Goal: Task Accomplishment & Management: Manage account settings

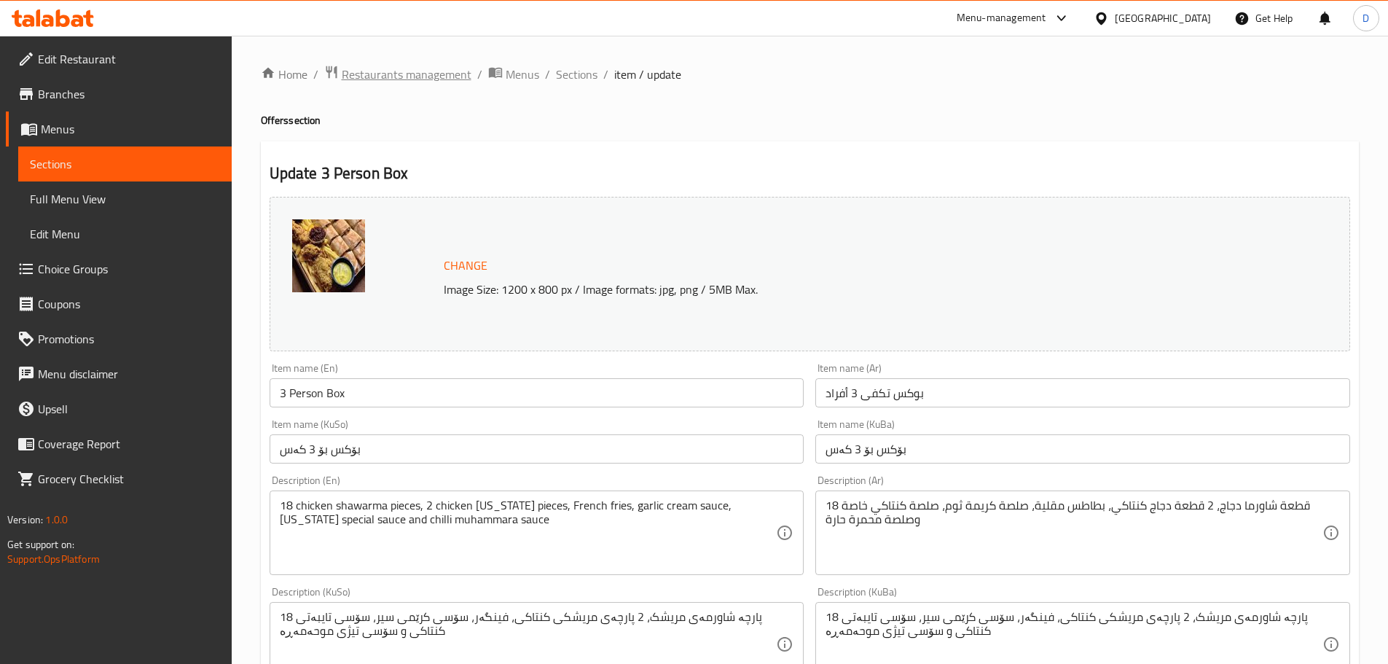
click at [404, 71] on span "Restaurants management" at bounding box center [407, 74] width 130 height 17
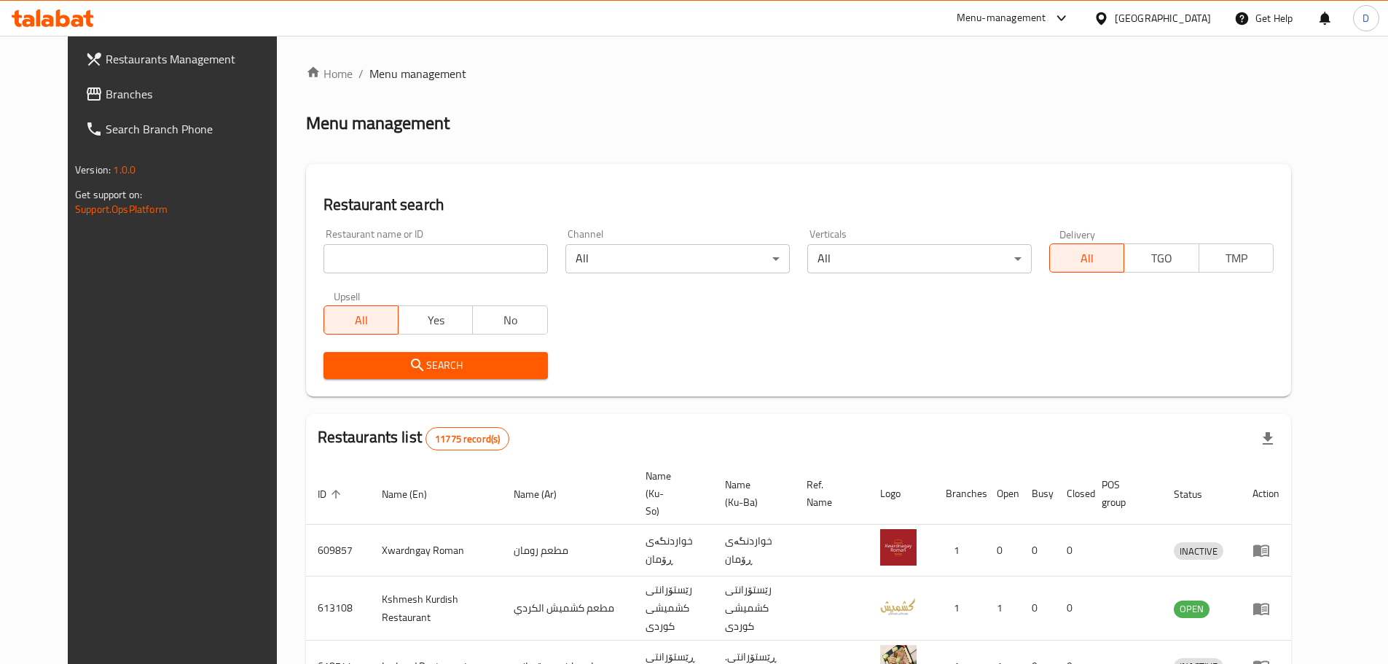
click at [396, 253] on input "search" at bounding box center [435, 258] width 224 height 29
type input "Amor Sweets"
click at [431, 369] on span "Search" at bounding box center [435, 365] width 201 height 18
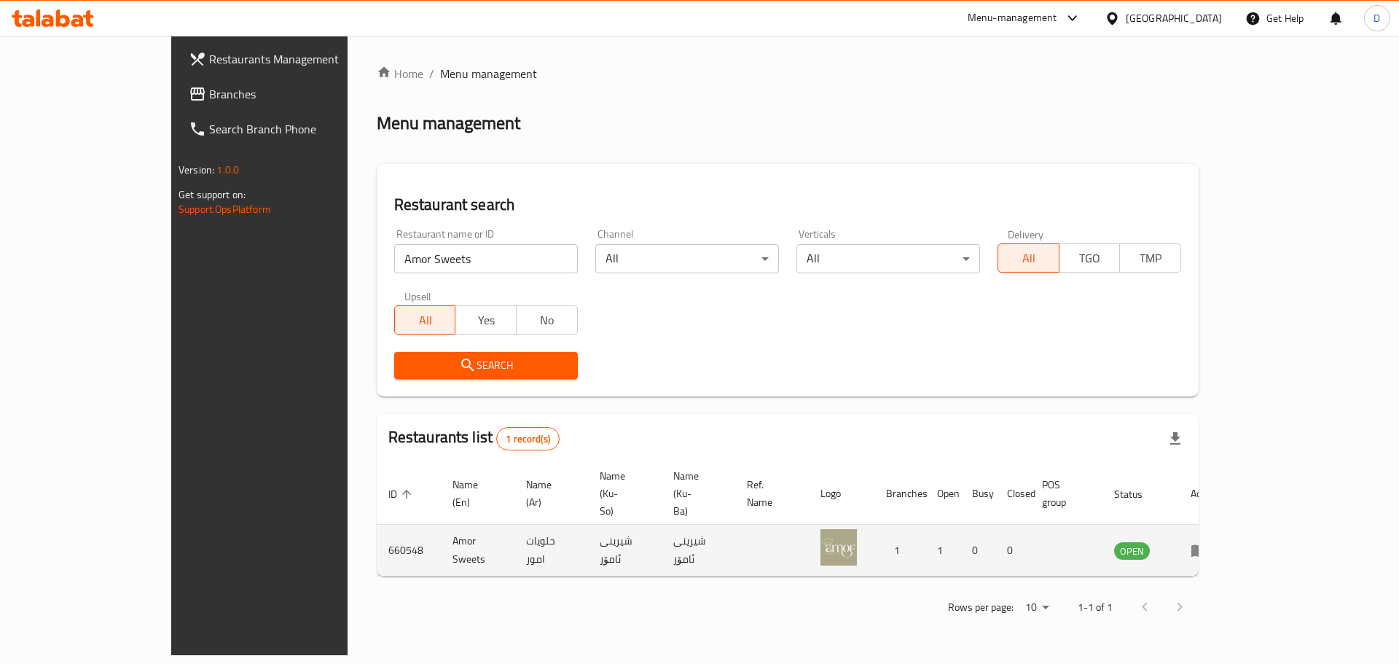
click at [1207, 545] on icon "enhanced table" at bounding box center [1199, 551] width 16 height 12
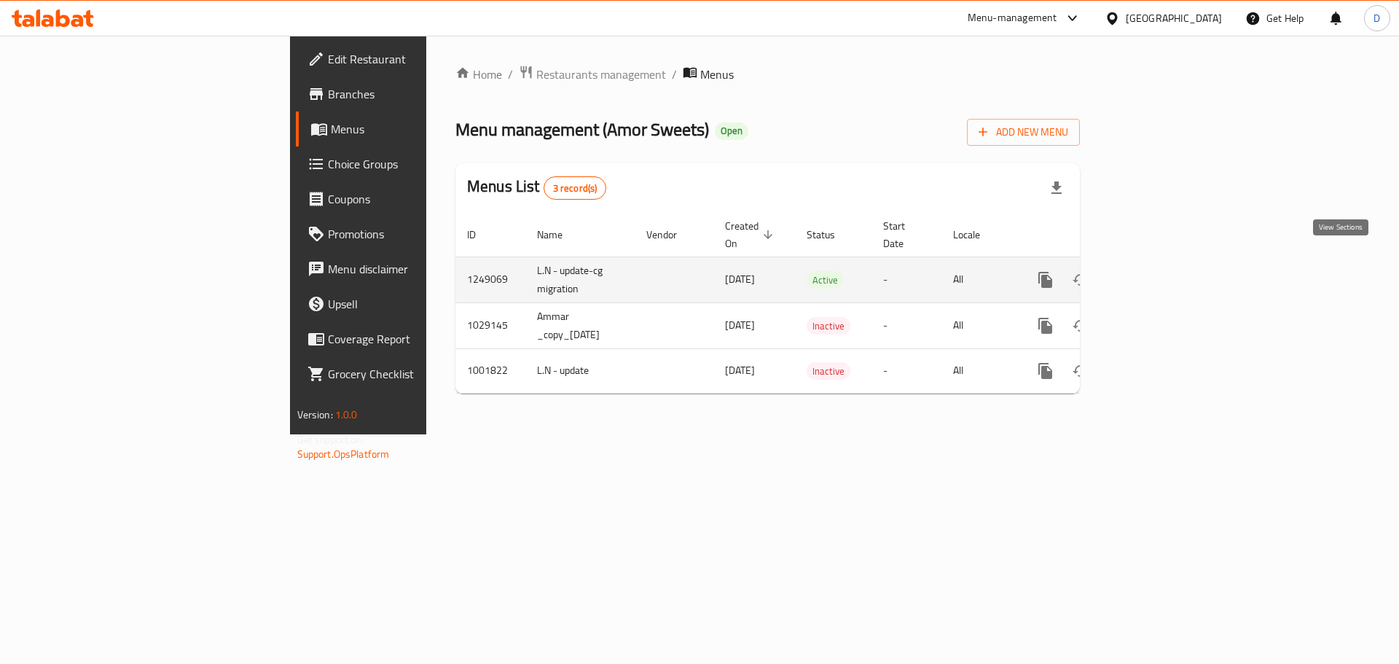
click at [1157, 273] on icon "enhanced table" at bounding box center [1150, 279] width 13 height 13
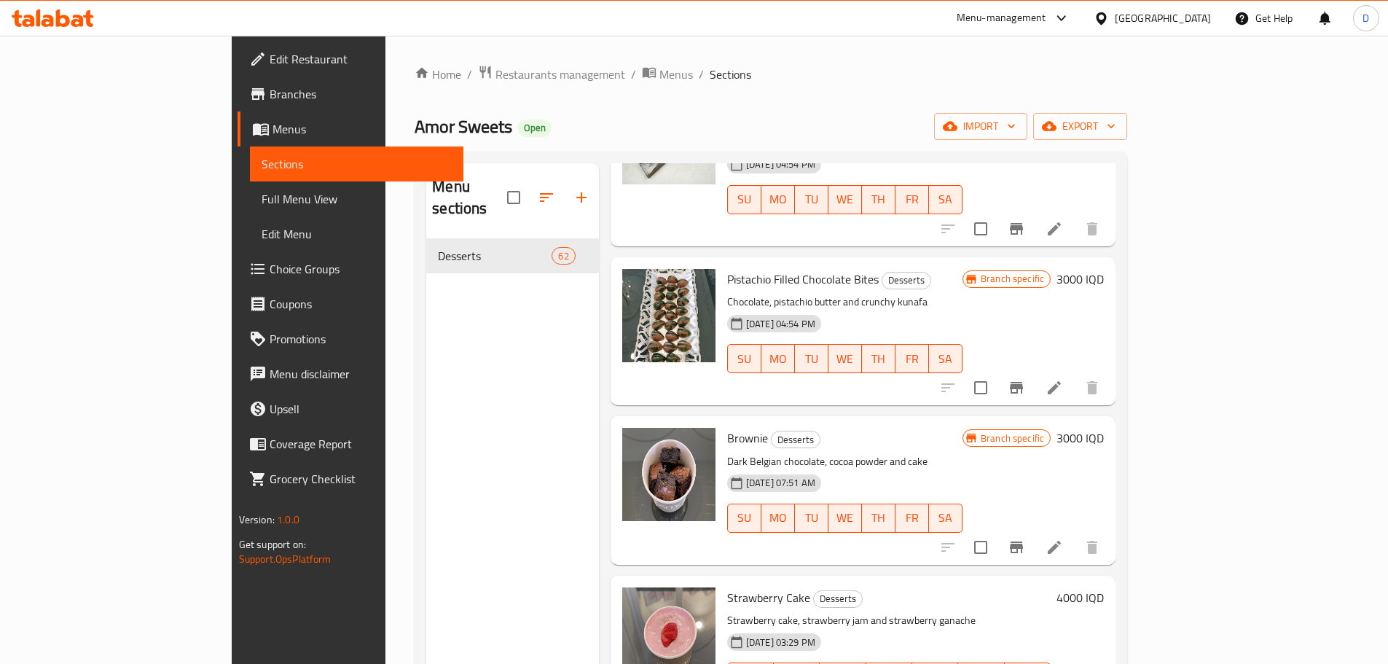
scroll to position [1027, 0]
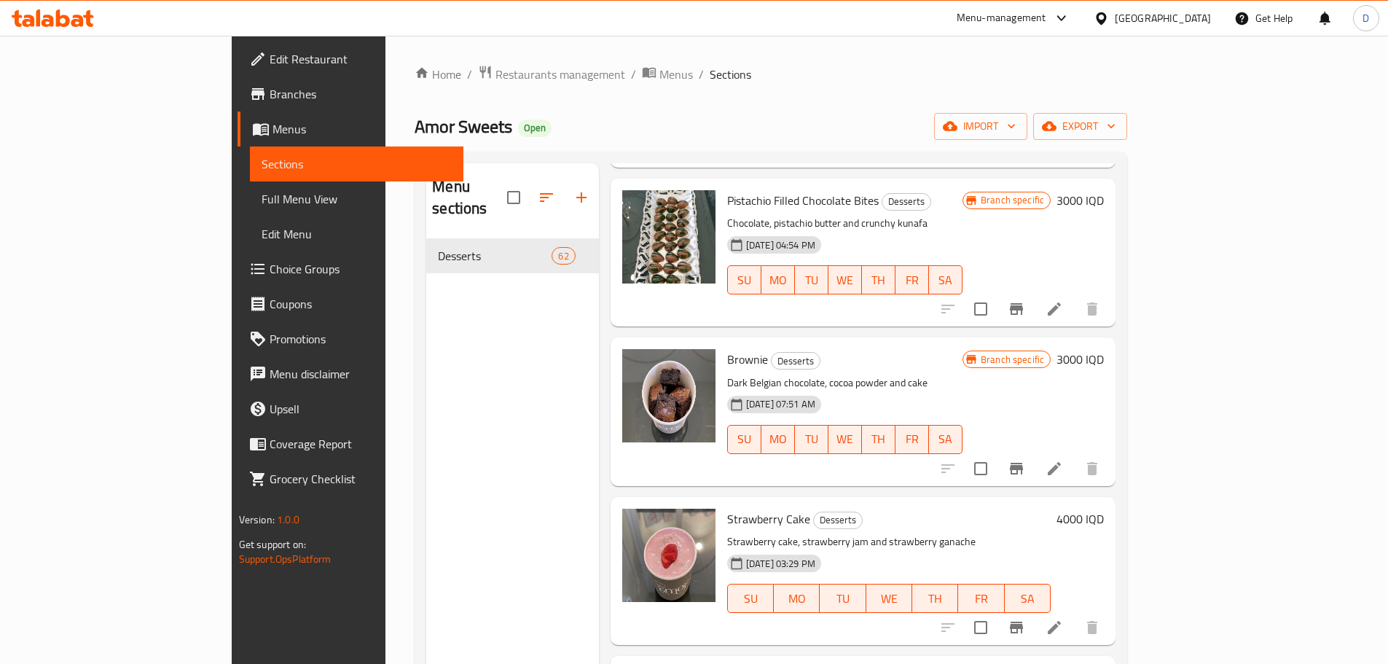
click at [1108, 119] on div "Amor Sweets Open import export" at bounding box center [771, 126] width 713 height 27
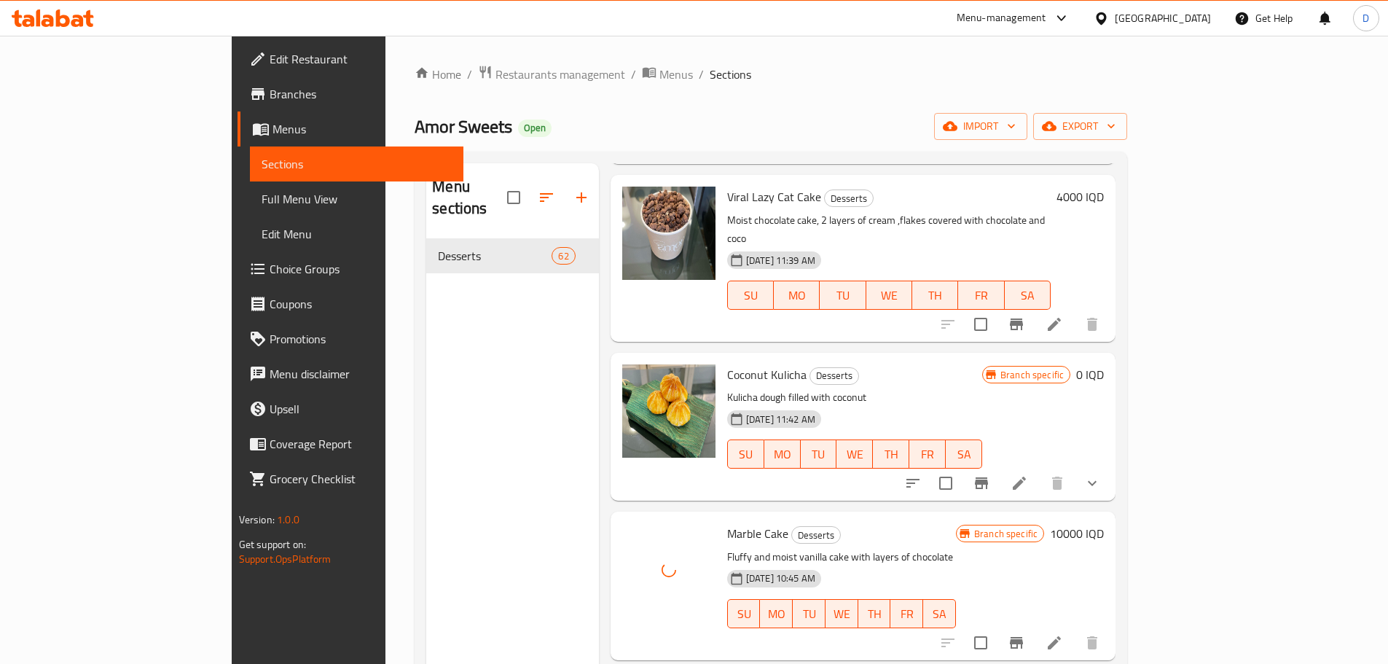
scroll to position [2355, 0]
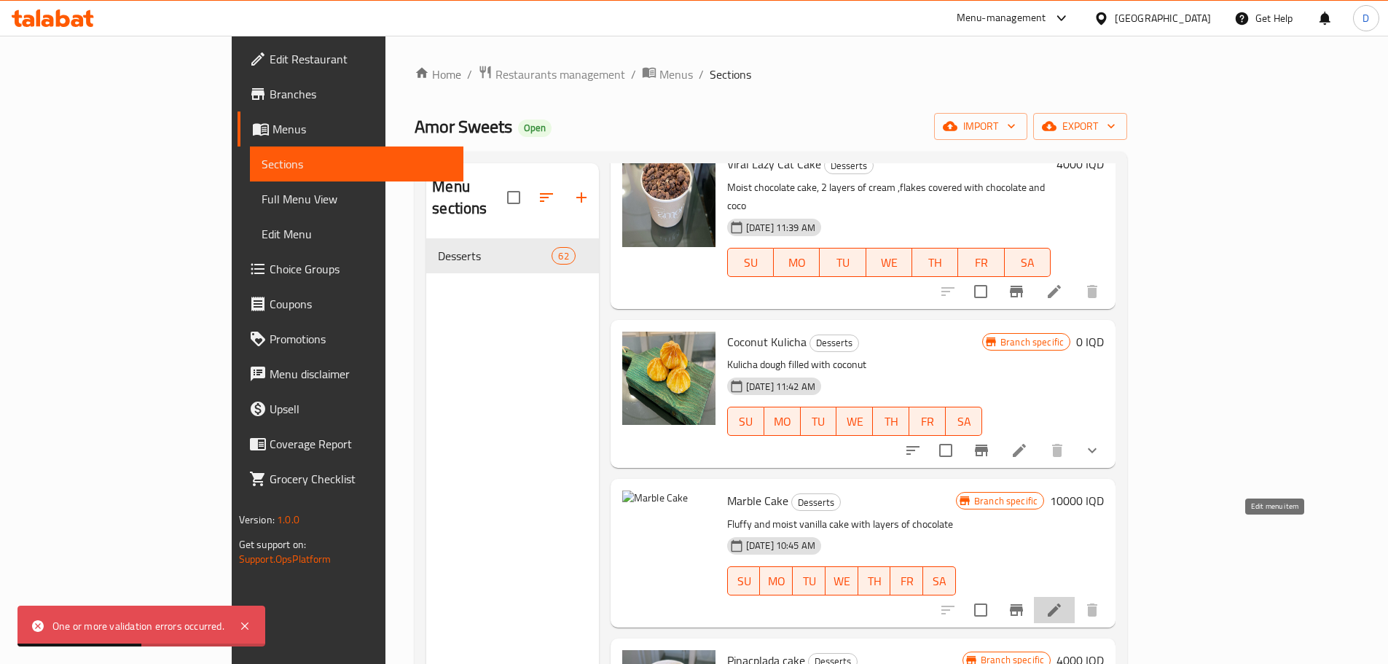
click at [1063, 601] on icon at bounding box center [1054, 609] width 17 height 17
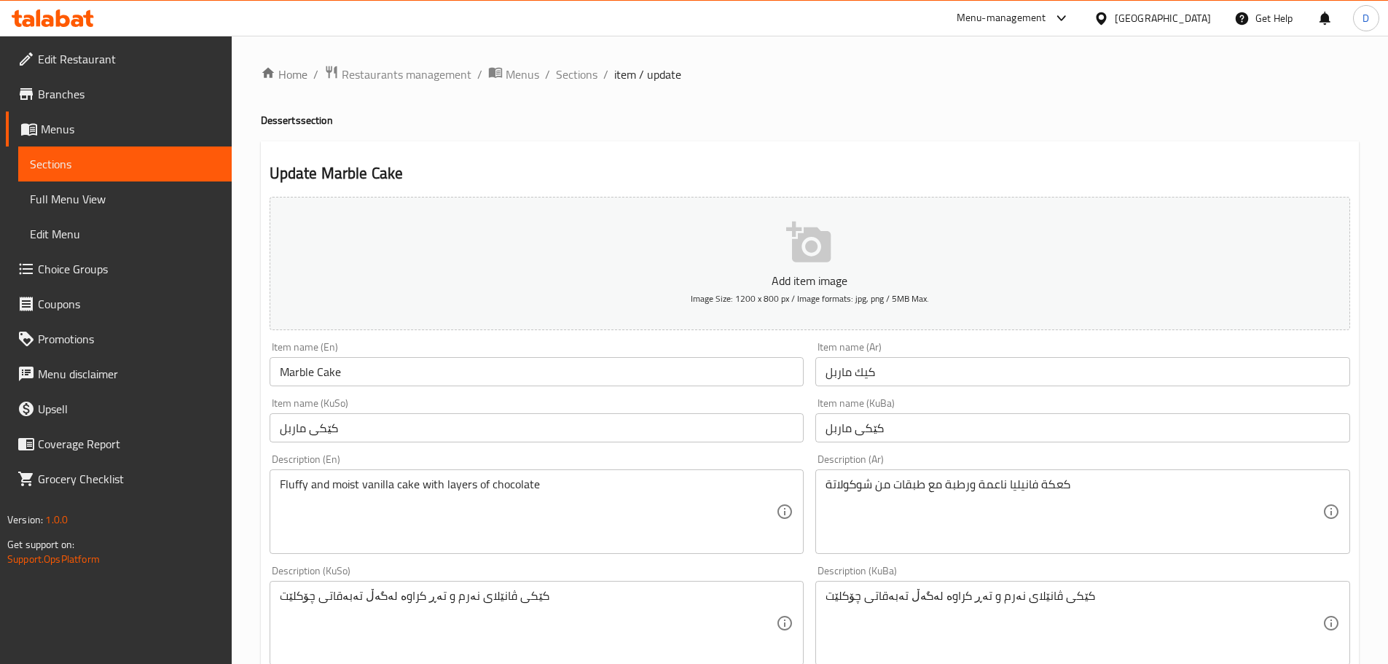
click at [819, 245] on icon "button" at bounding box center [809, 242] width 47 height 47
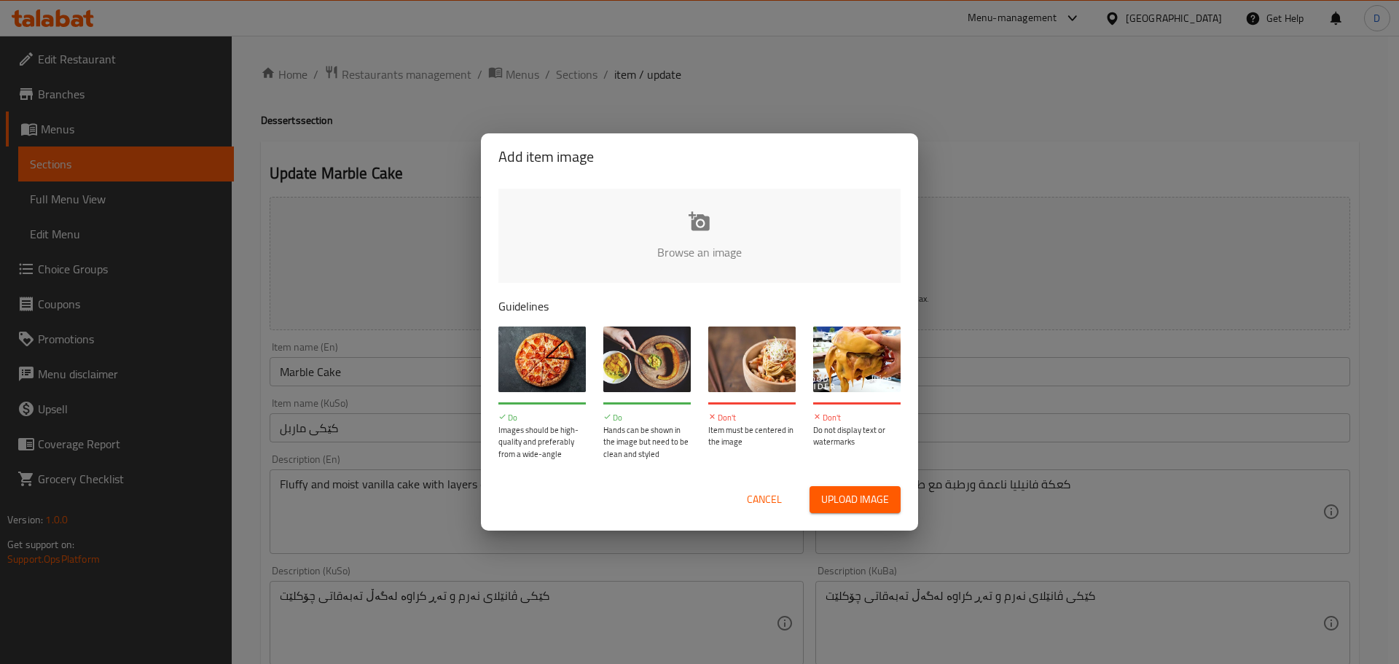
click at [694, 234] on input "file" at bounding box center [1191, 257] width 1387 height 136
click at [694, 229] on input "file" at bounding box center [1191, 257] width 1387 height 136
click at [1088, 150] on div "Add item image Browse an image Guidelines Do Images should be high-quality and …" at bounding box center [699, 332] width 1399 height 664
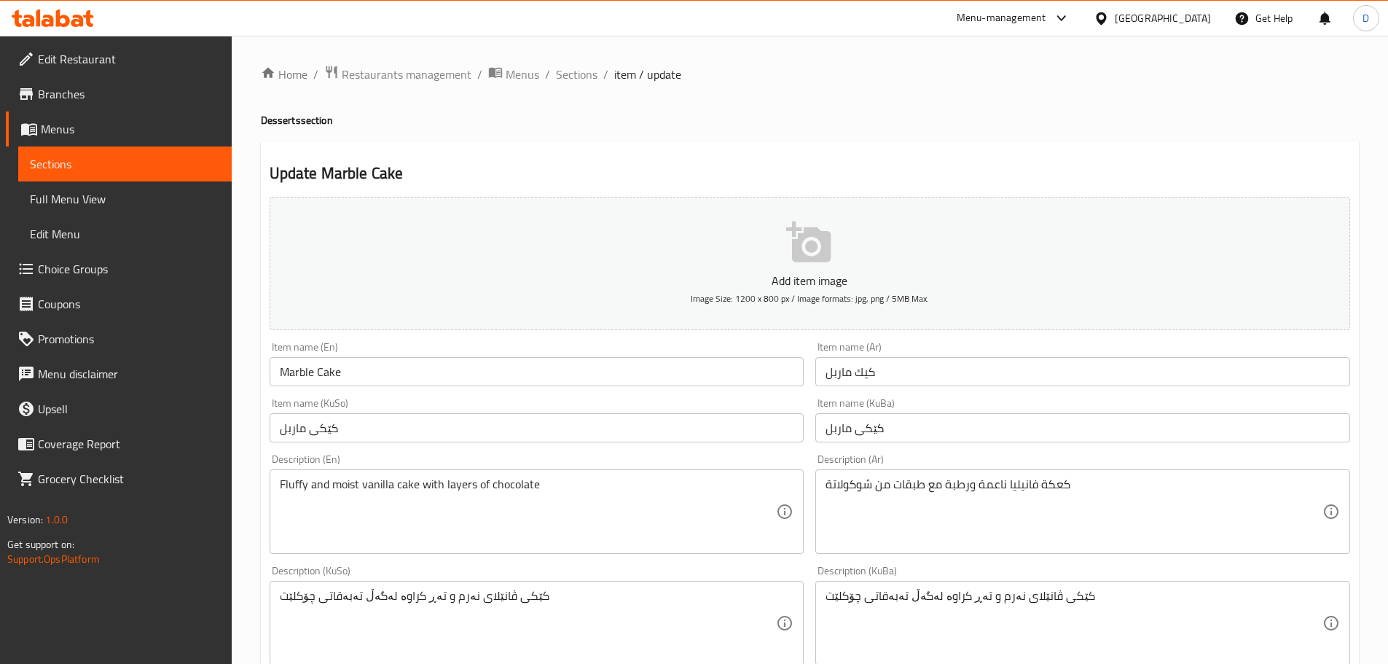
drag, startPoint x: 563, startPoint y: 68, endPoint x: 1123, endPoint y: 29, distance: 560.9
click at [563, 68] on span "Sections" at bounding box center [577, 74] width 42 height 17
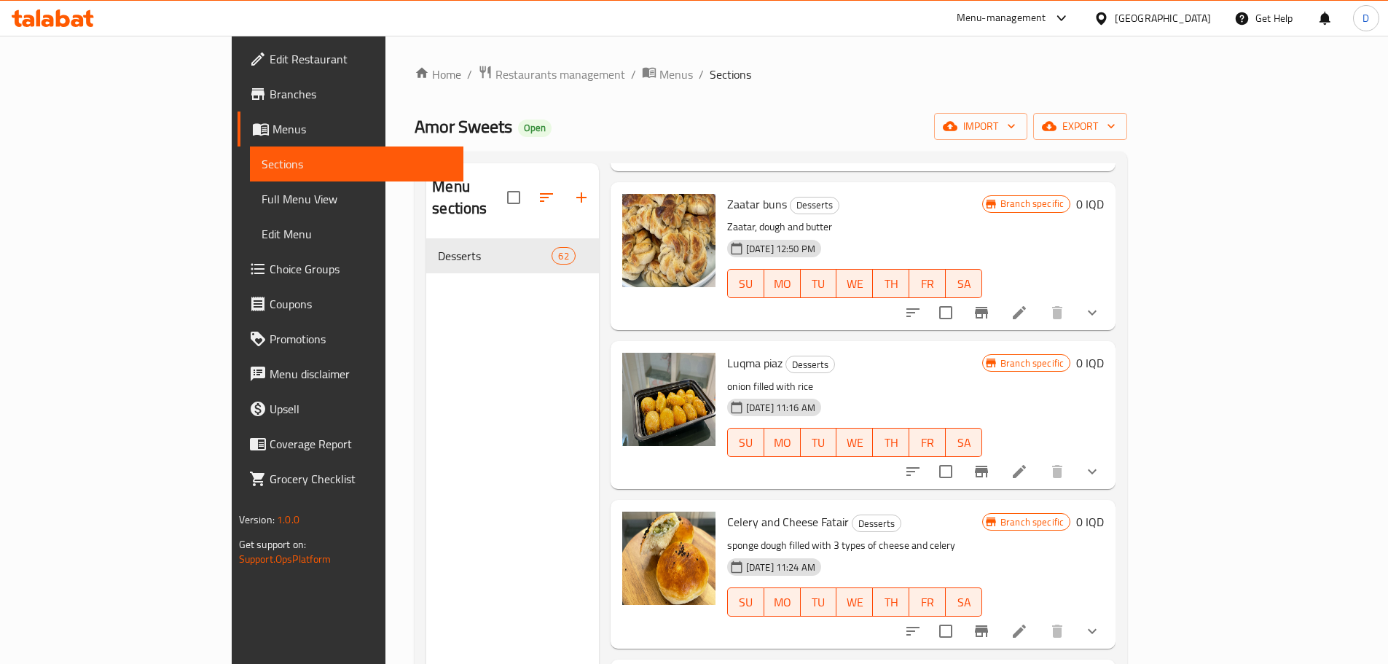
scroll to position [1554, 0]
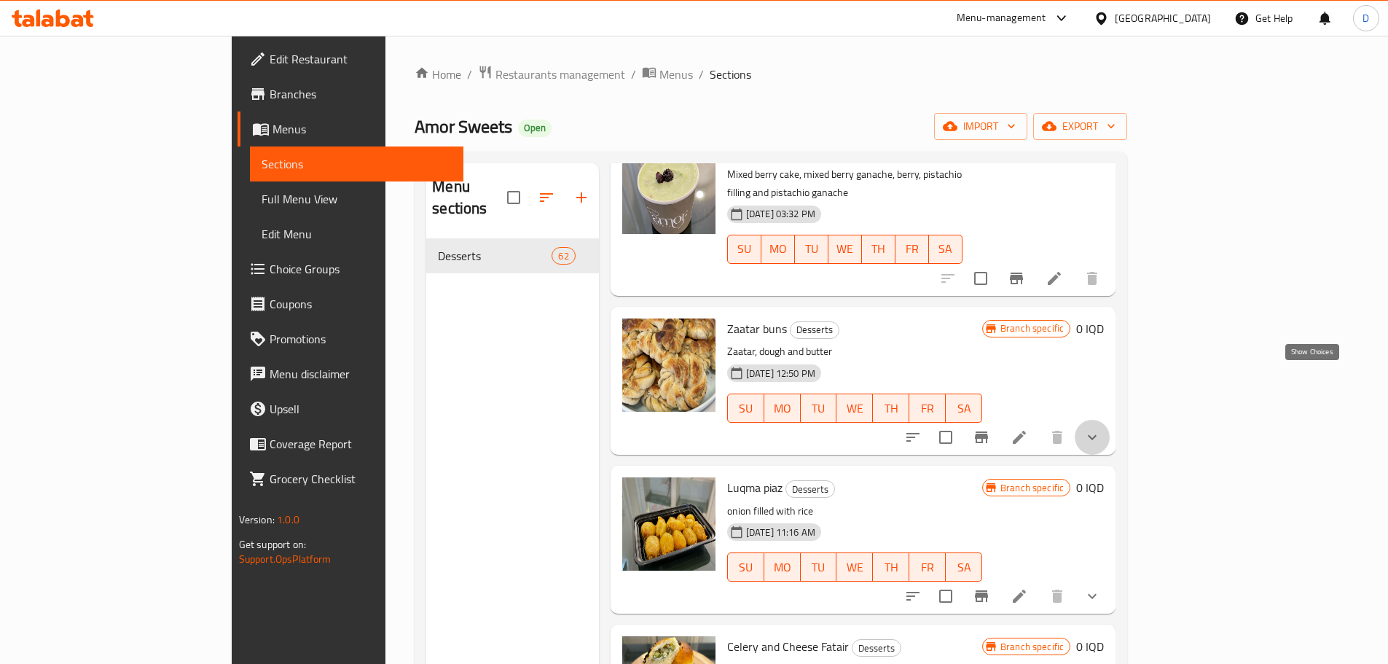
click at [1101, 428] on icon "show more" at bounding box center [1091, 436] width 17 height 17
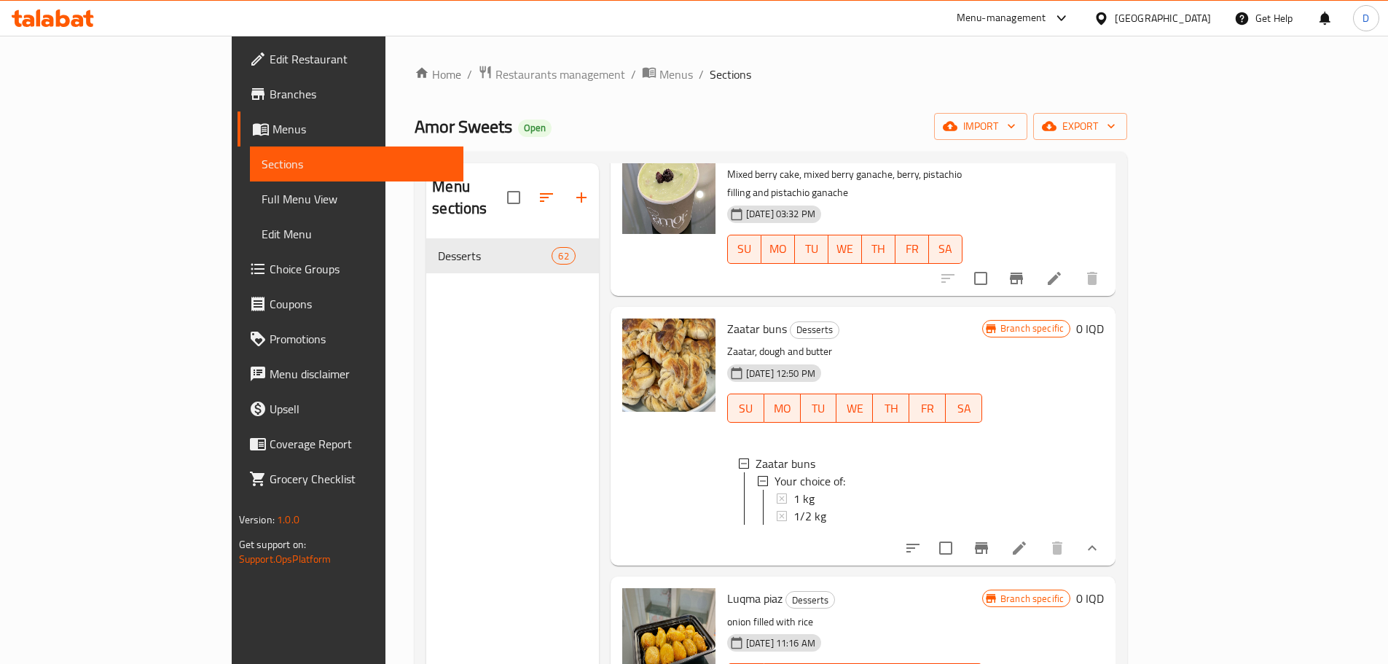
click at [727, 318] on span "Zaatar buns" at bounding box center [757, 329] width 60 height 22
copy h6 "Zaatar buns"
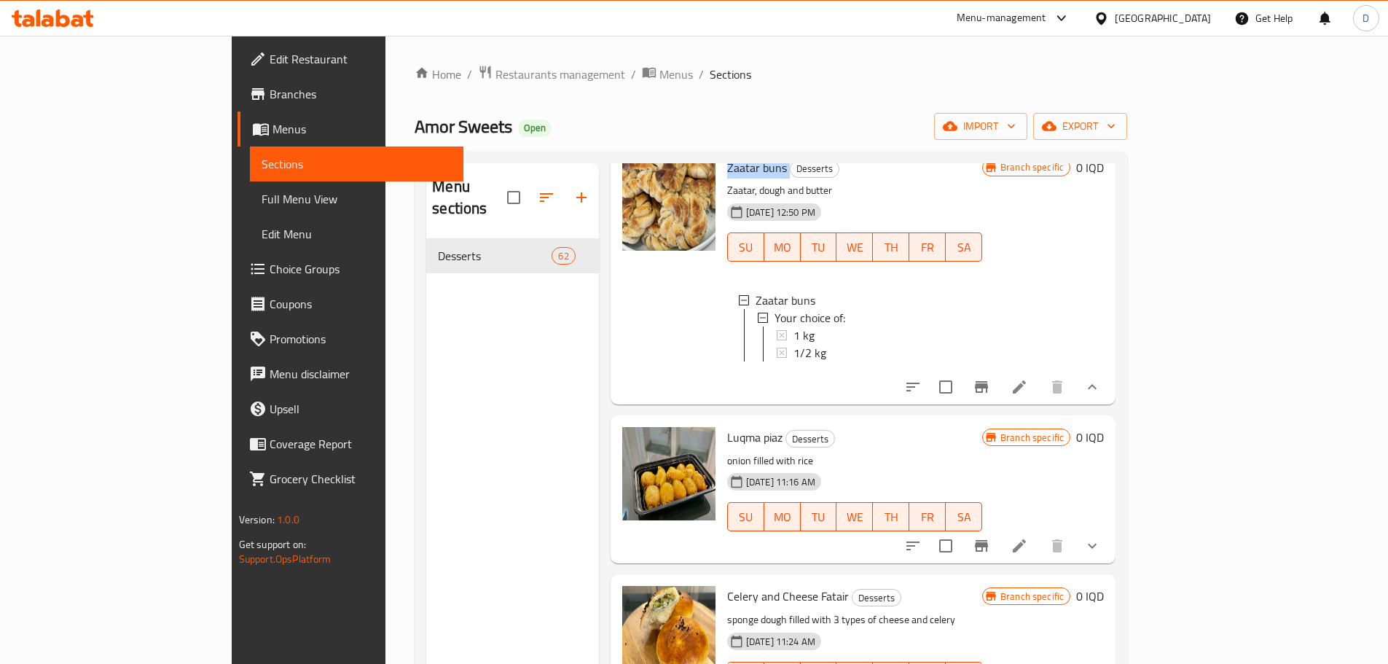
scroll to position [1773, 0]
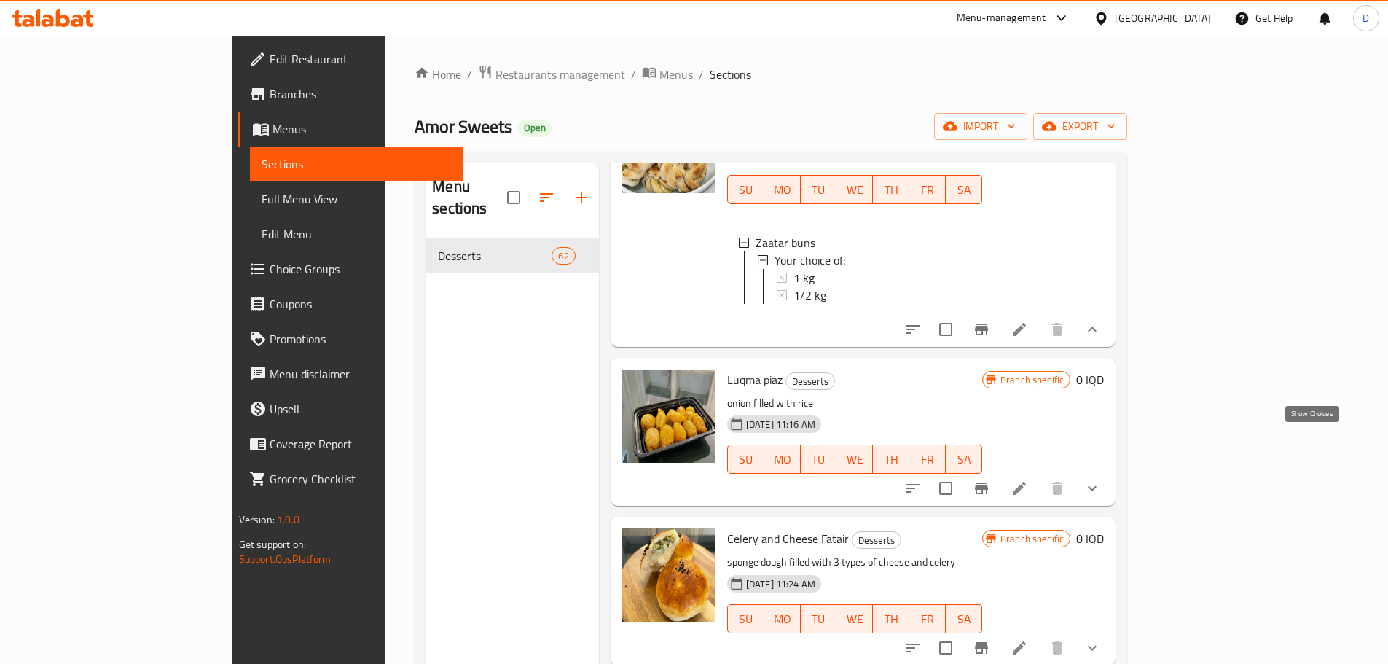
click at [1101, 479] on icon "show more" at bounding box center [1091, 487] width 17 height 17
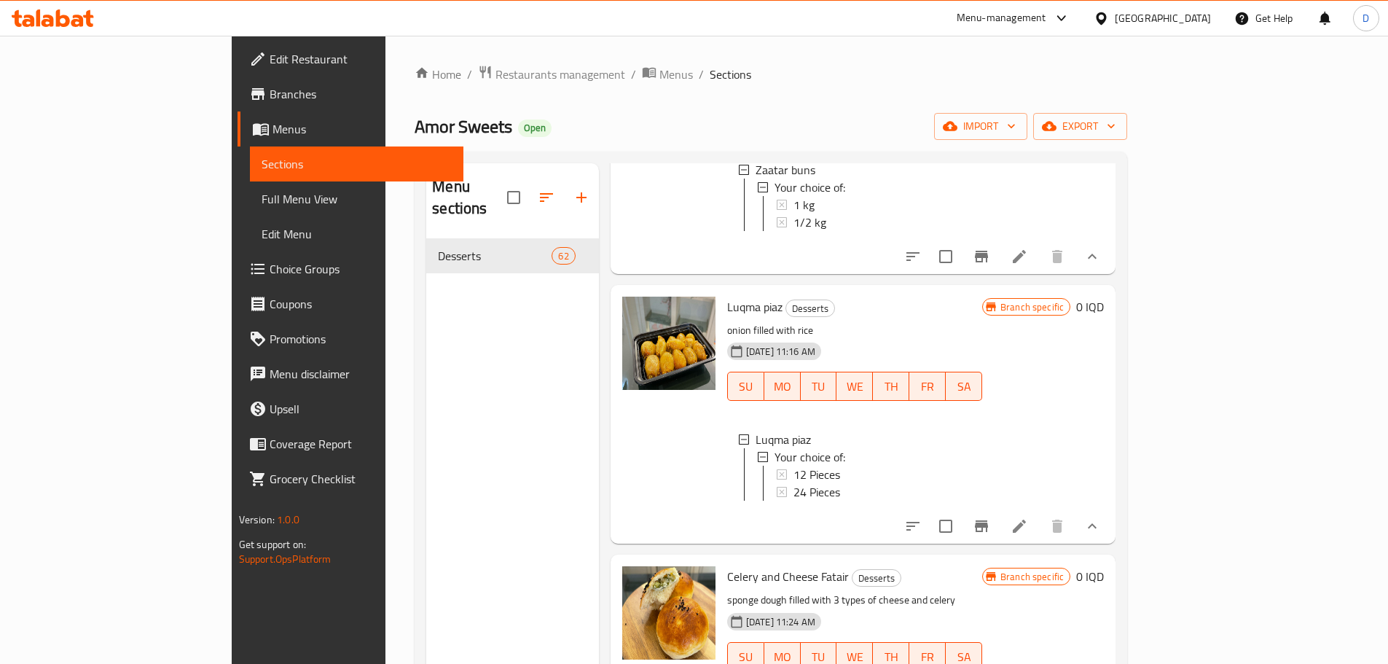
scroll to position [0, 0]
click at [1028, 517] on icon at bounding box center [1019, 525] width 17 height 17
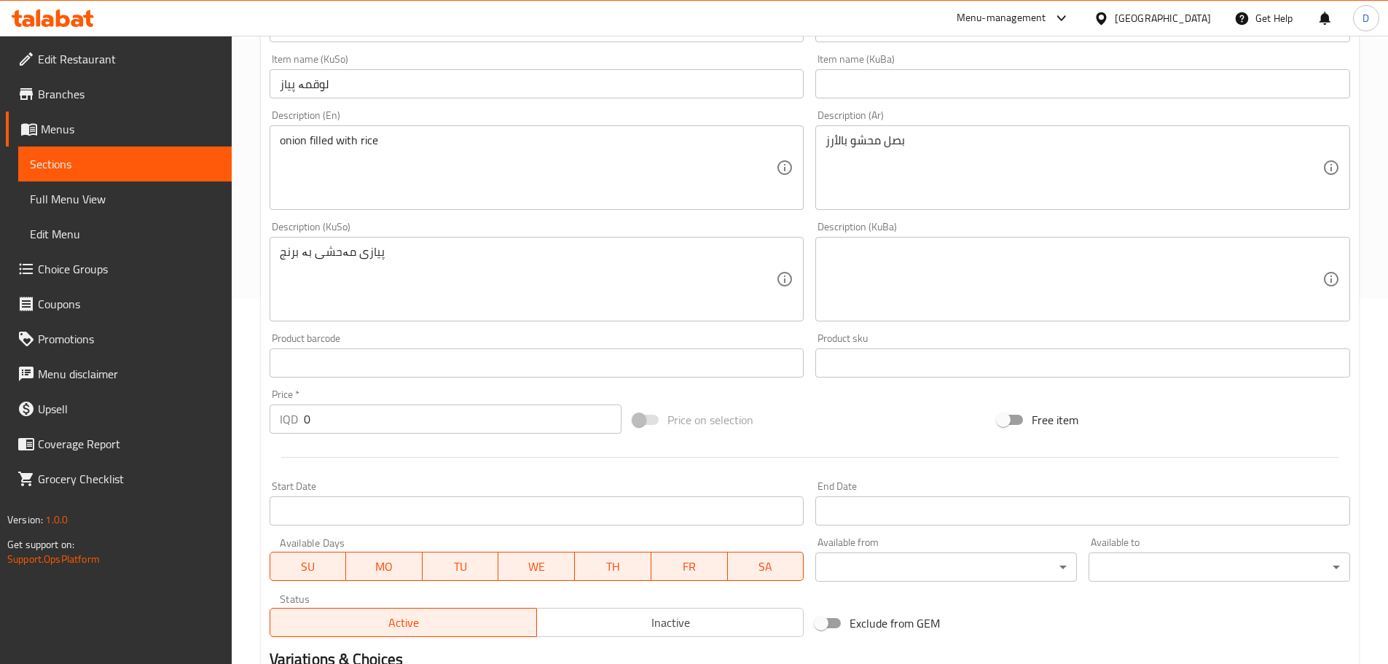
scroll to position [510, 0]
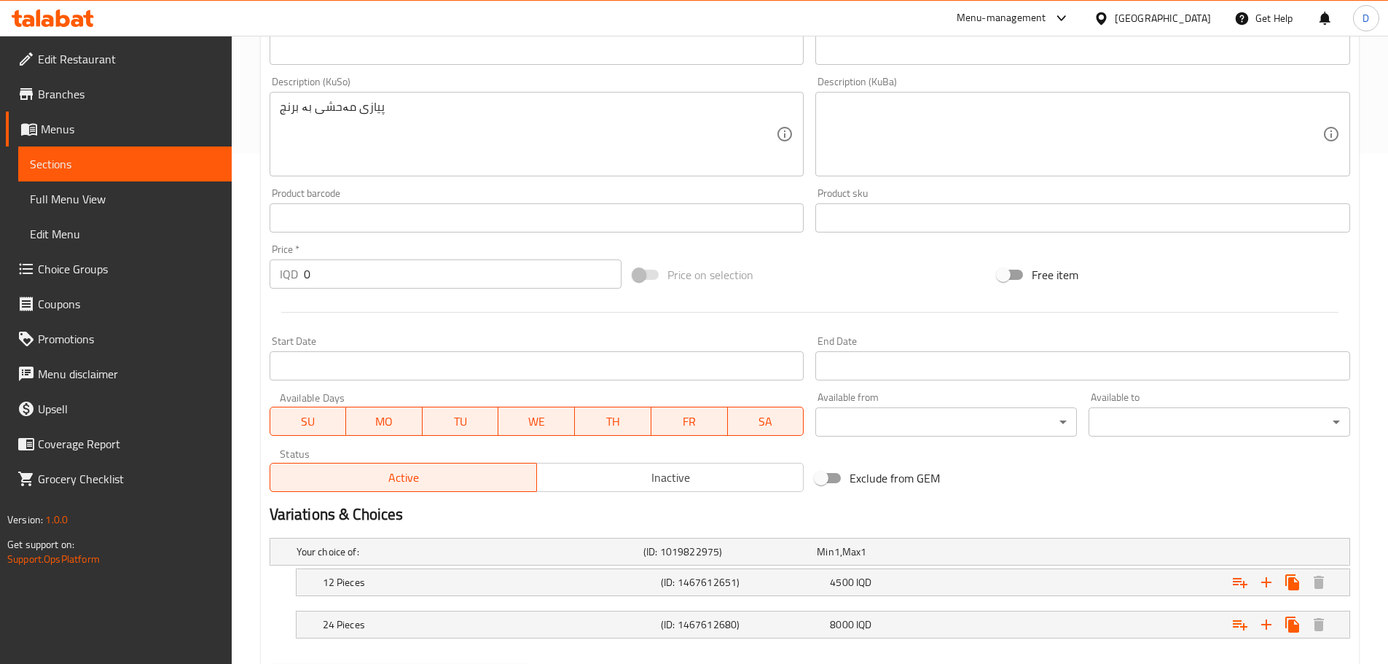
click at [654, 273] on span at bounding box center [646, 275] width 25 height 10
click at [654, 272] on span at bounding box center [646, 275] width 25 height 10
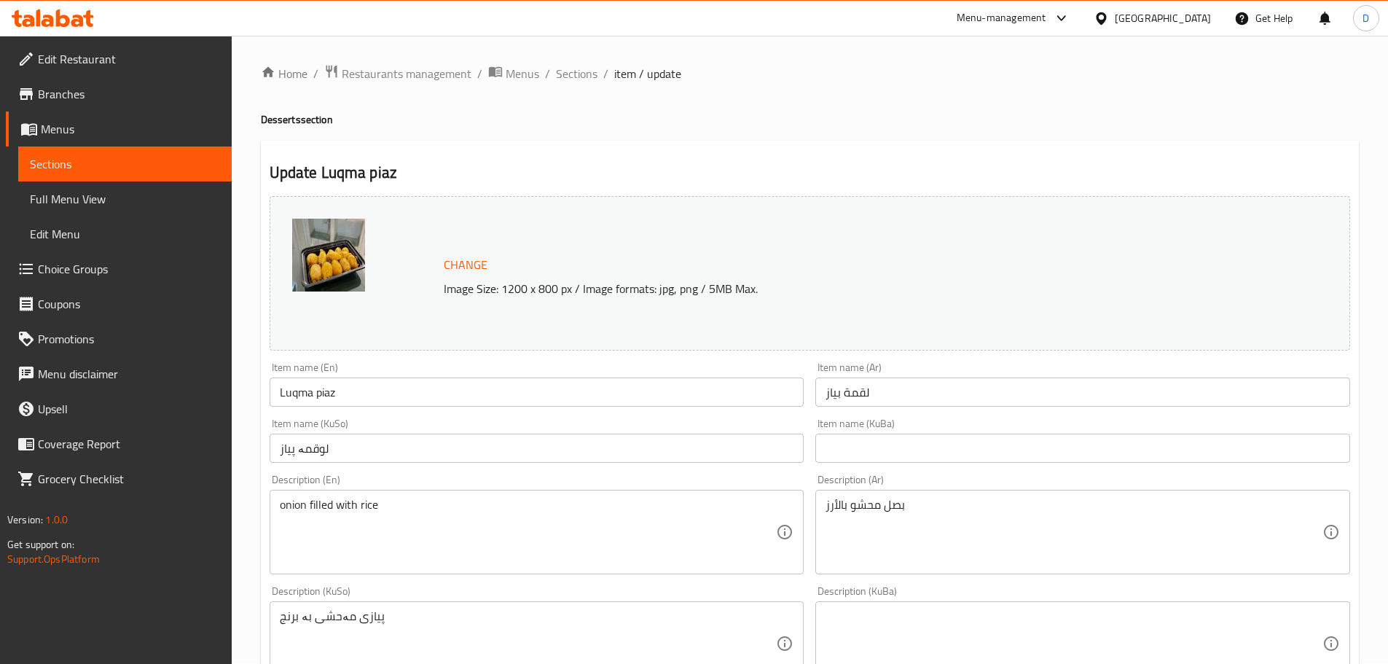
scroll to position [0, 0]
drag, startPoint x: 369, startPoint y: 175, endPoint x: 322, endPoint y: 176, distance: 47.4
click at [322, 176] on h2 "Update Luqma piaz" at bounding box center [810, 173] width 1080 height 22
copy h2 "Luqma piaz"
click at [573, 75] on span "Sections" at bounding box center [577, 74] width 42 height 17
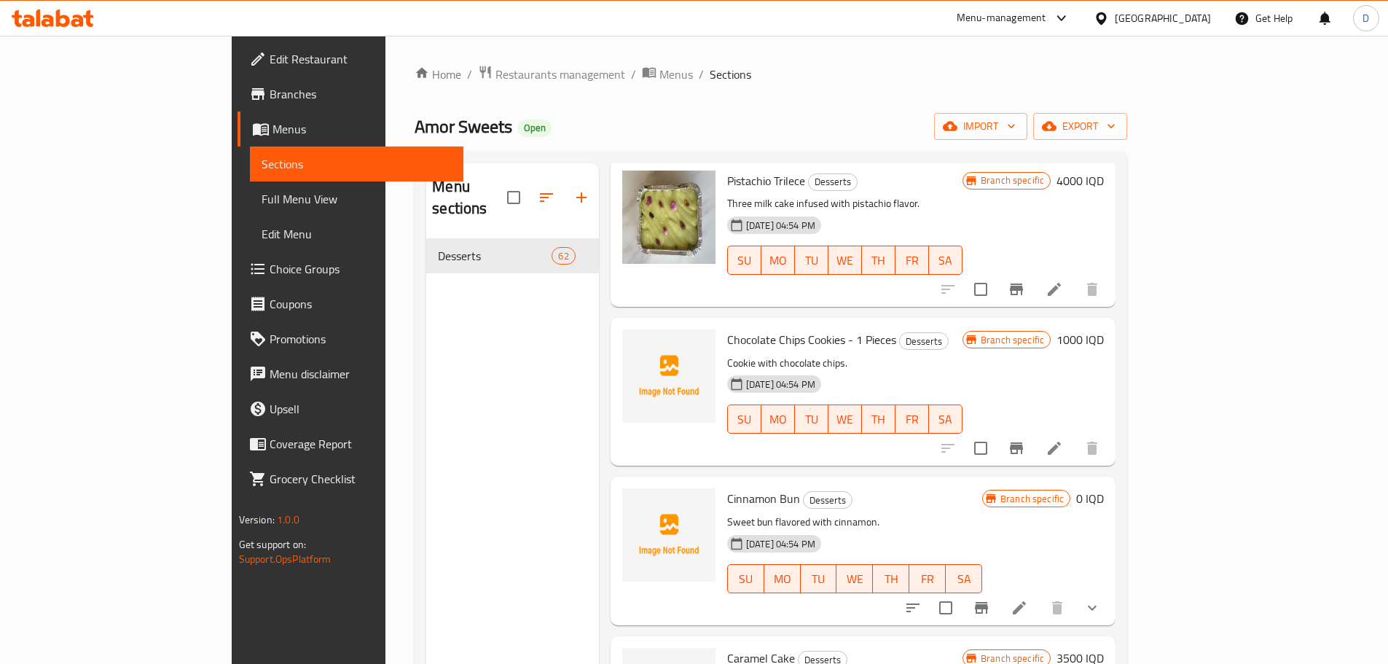
scroll to position [8938, 0]
drag, startPoint x: 1319, startPoint y: 470, endPoint x: 1234, endPoint y: 459, distance: 85.9
click at [1101, 598] on icon "show more" at bounding box center [1091, 606] width 17 height 17
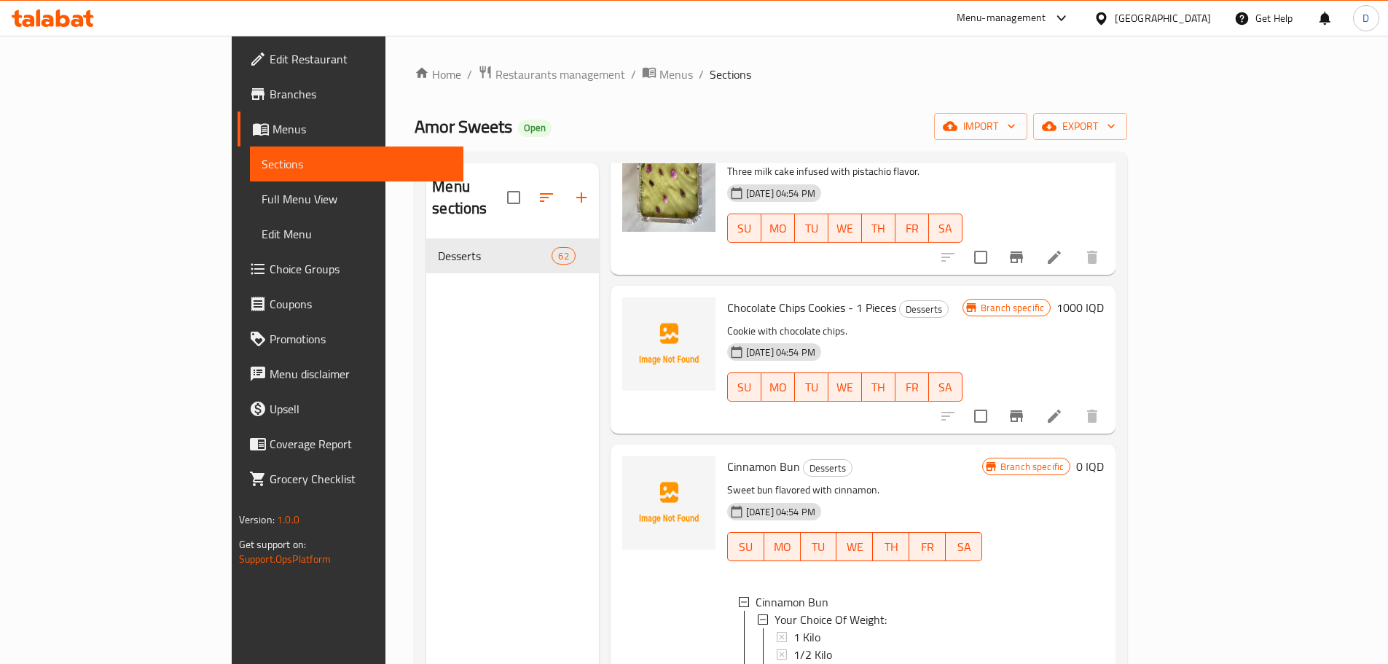
scroll to position [8967, 0]
click at [793, 630] on span "1 Kilo" at bounding box center [806, 638] width 27 height 17
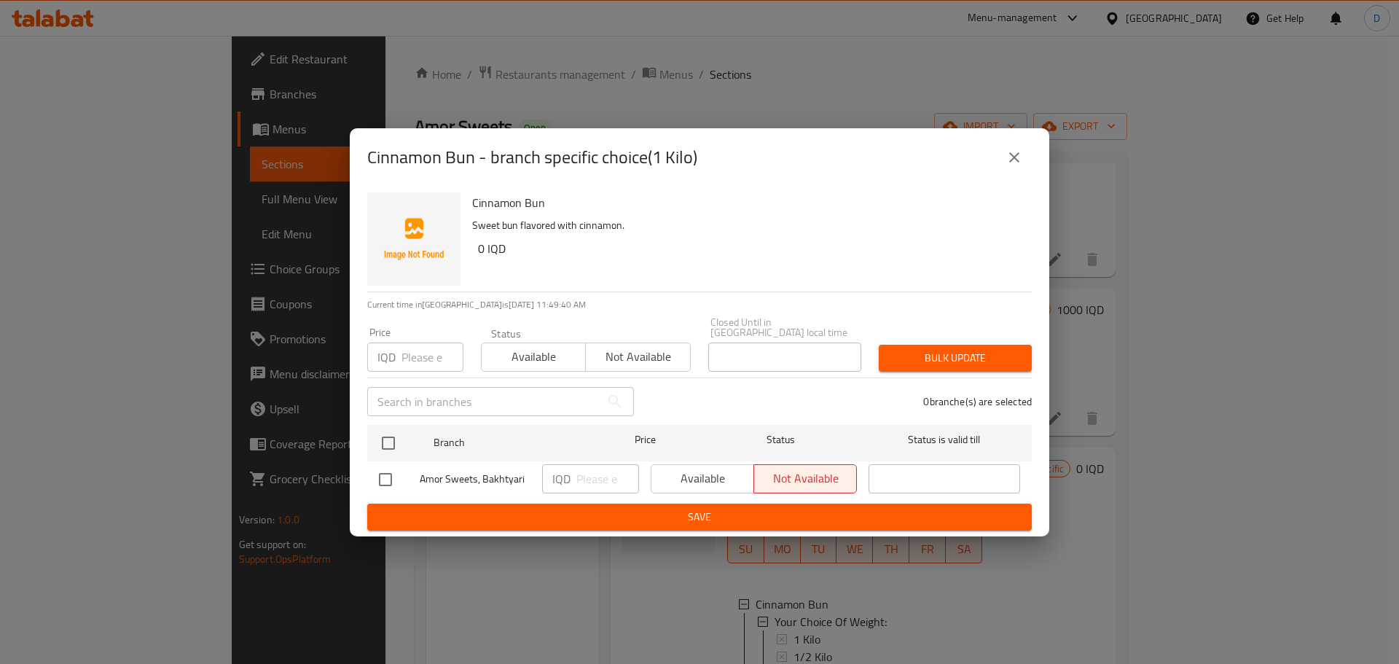
click at [1011, 173] on button "close" at bounding box center [1014, 157] width 35 height 35
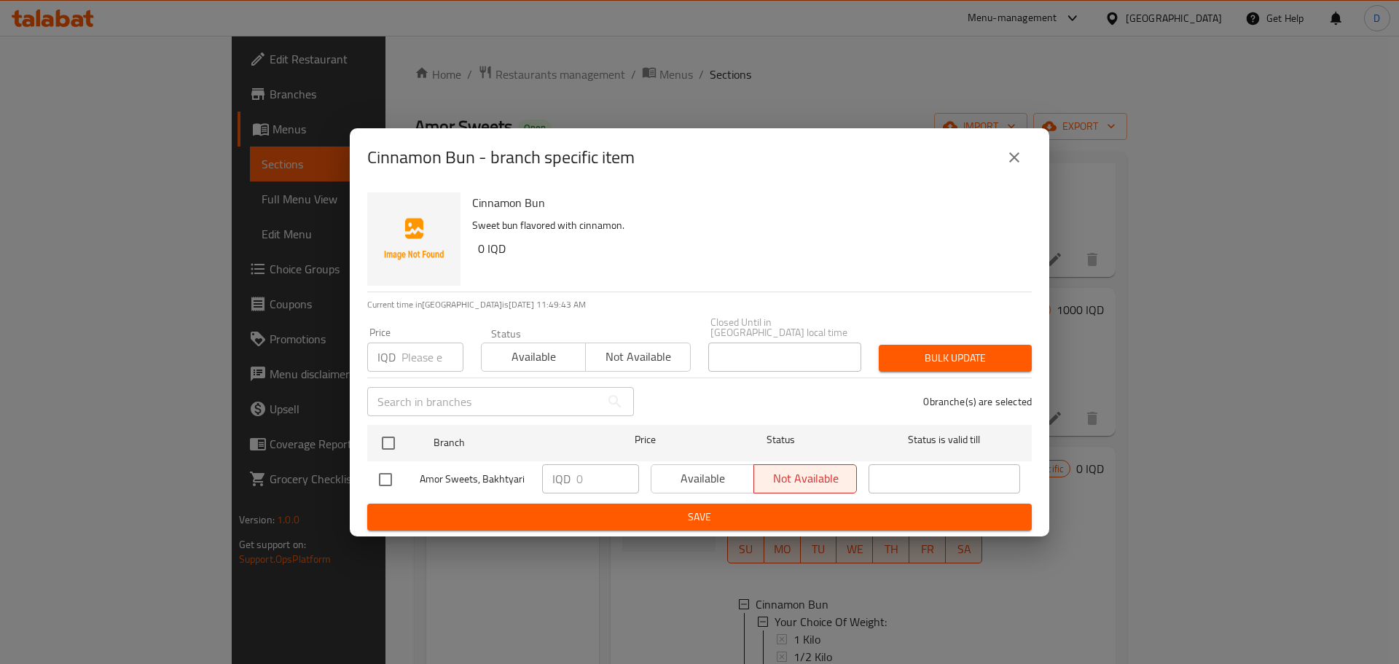
click at [1015, 157] on icon "close" at bounding box center [1013, 157] width 17 height 17
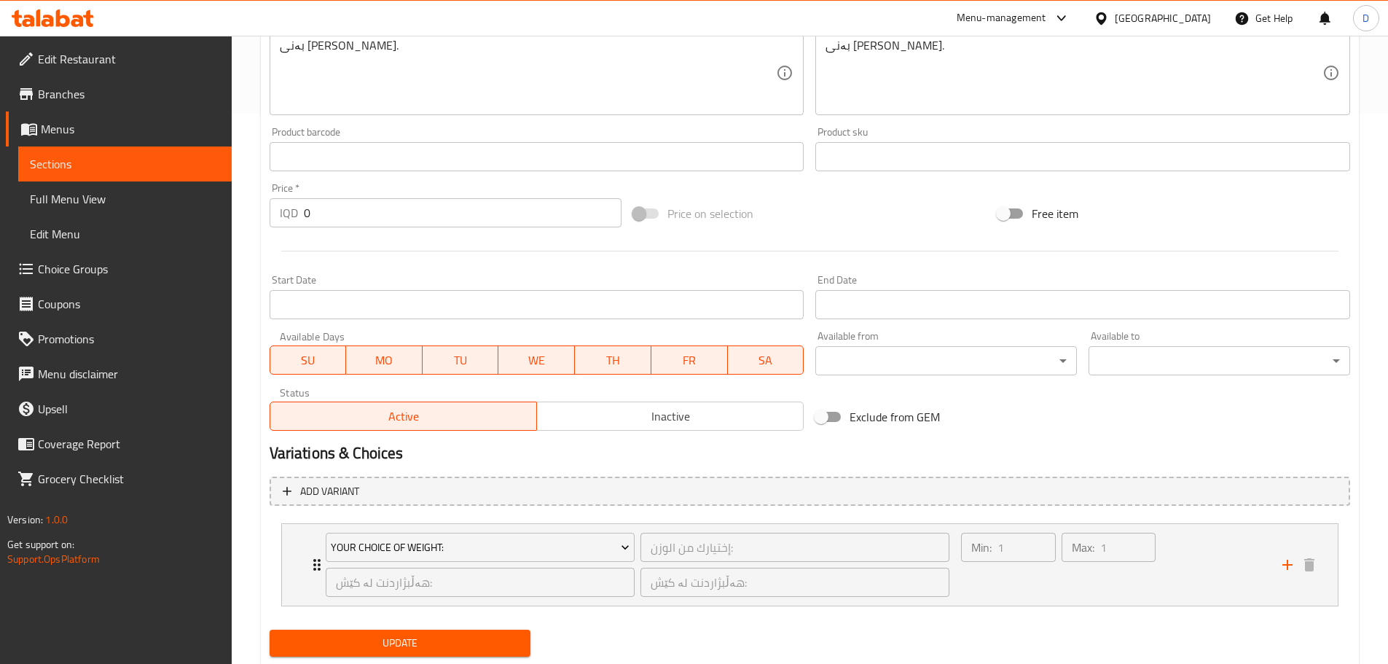
scroll to position [592, 0]
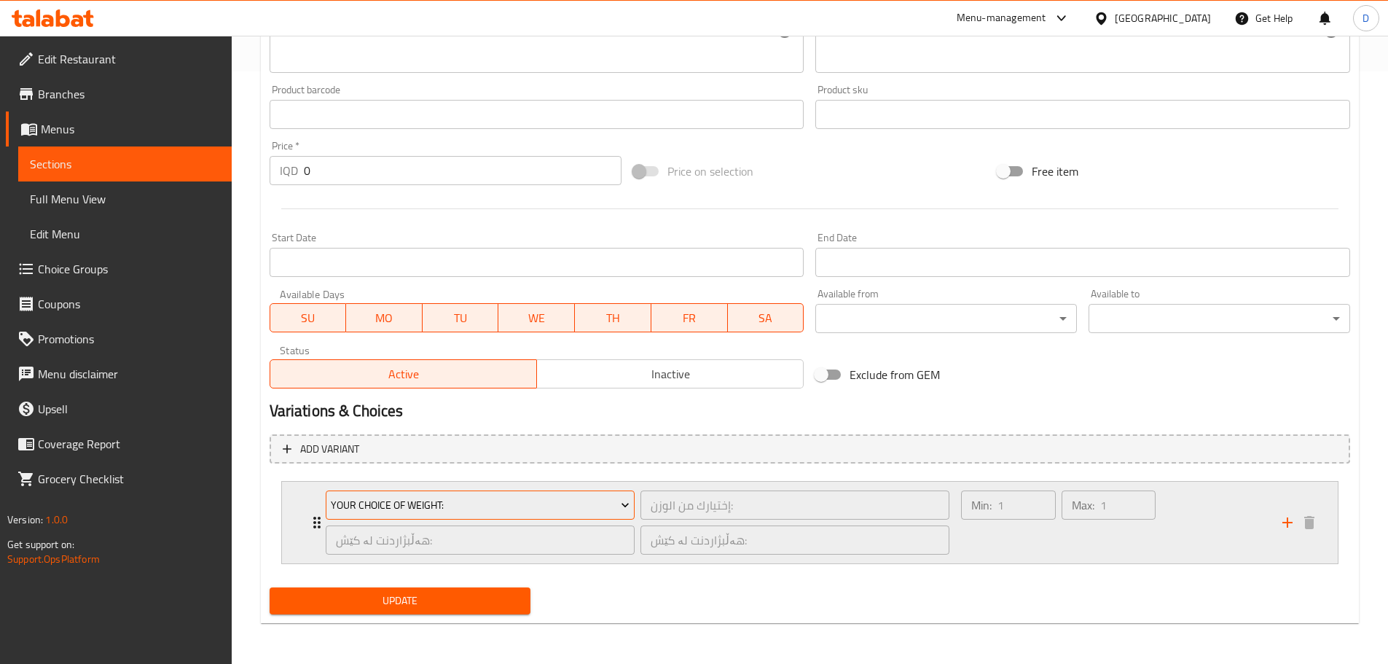
click at [598, 506] on span "Your Choice Of Weight:" at bounding box center [480, 505] width 299 height 18
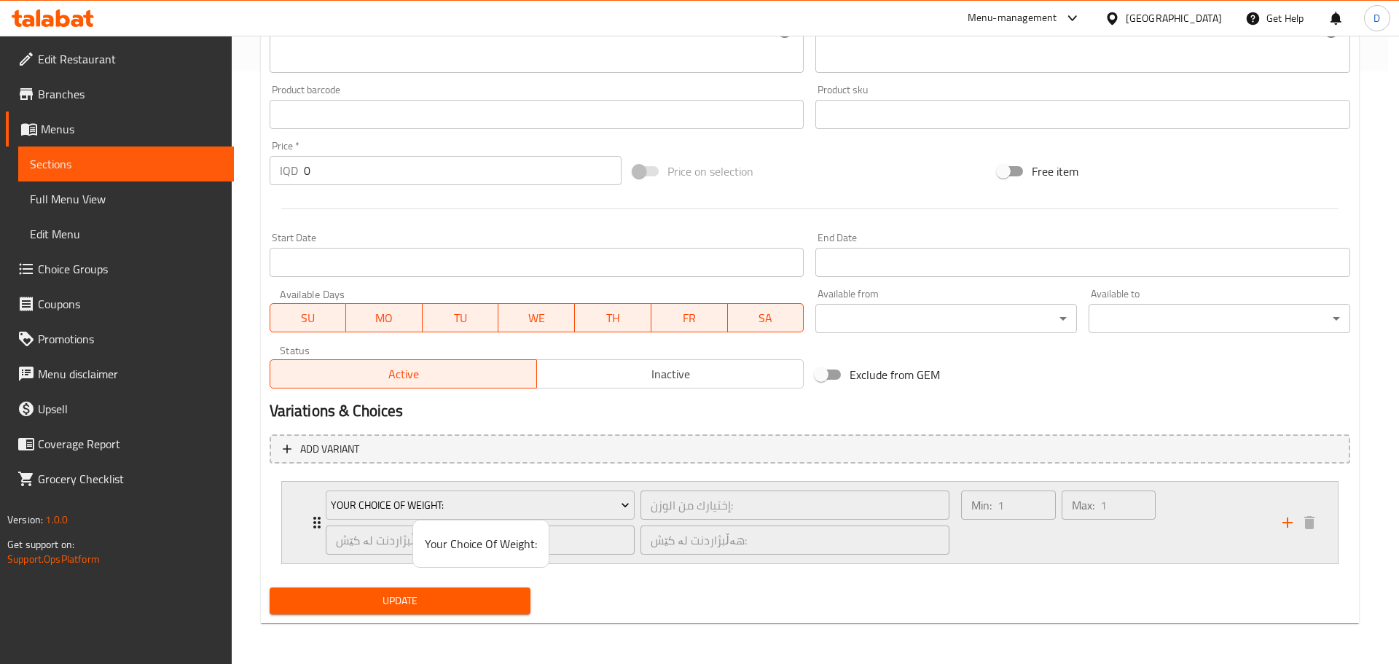
click at [813, 538] on div at bounding box center [699, 332] width 1399 height 664
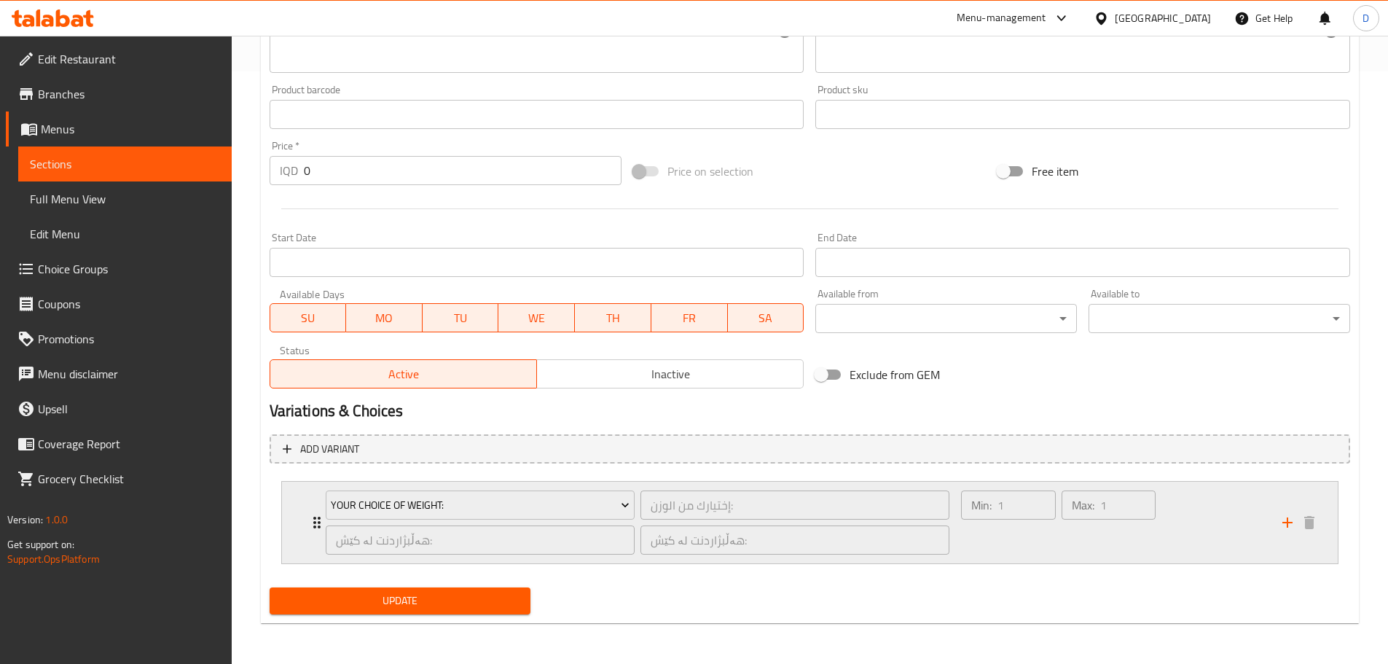
click at [1100, 547] on div "Max: 1 ​" at bounding box center [1109, 522] width 100 height 70
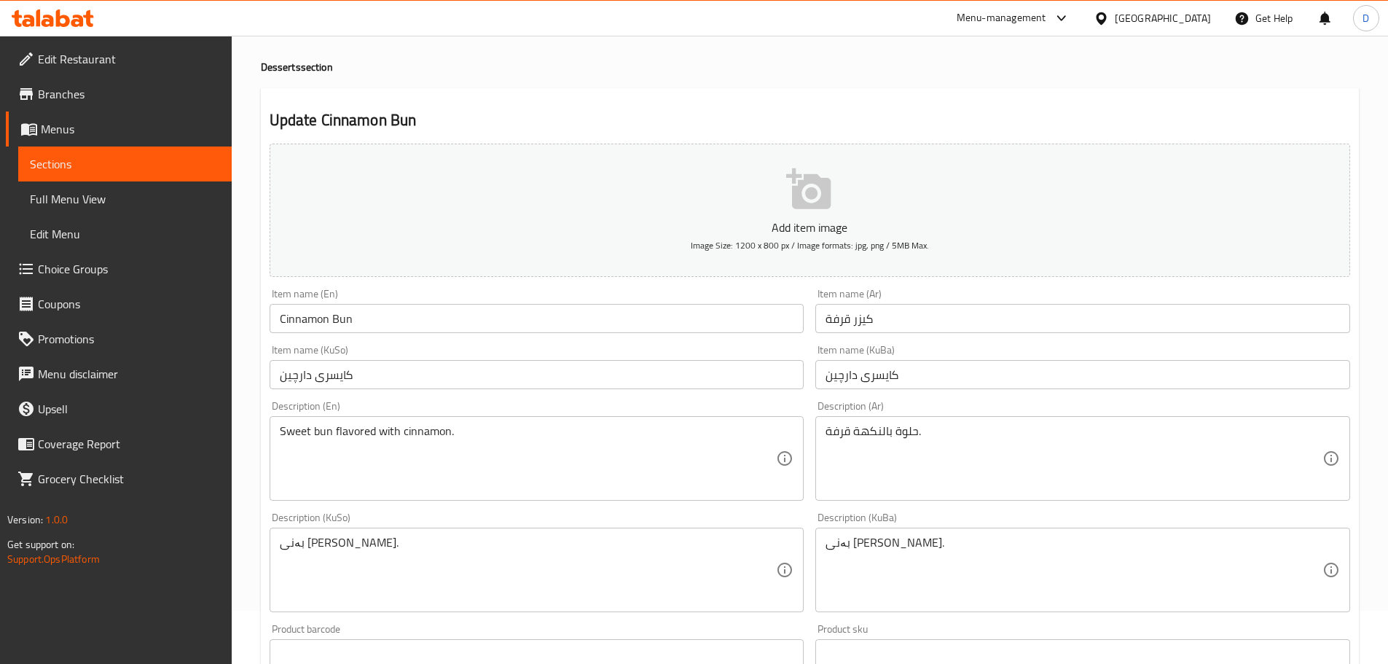
scroll to position [0, 0]
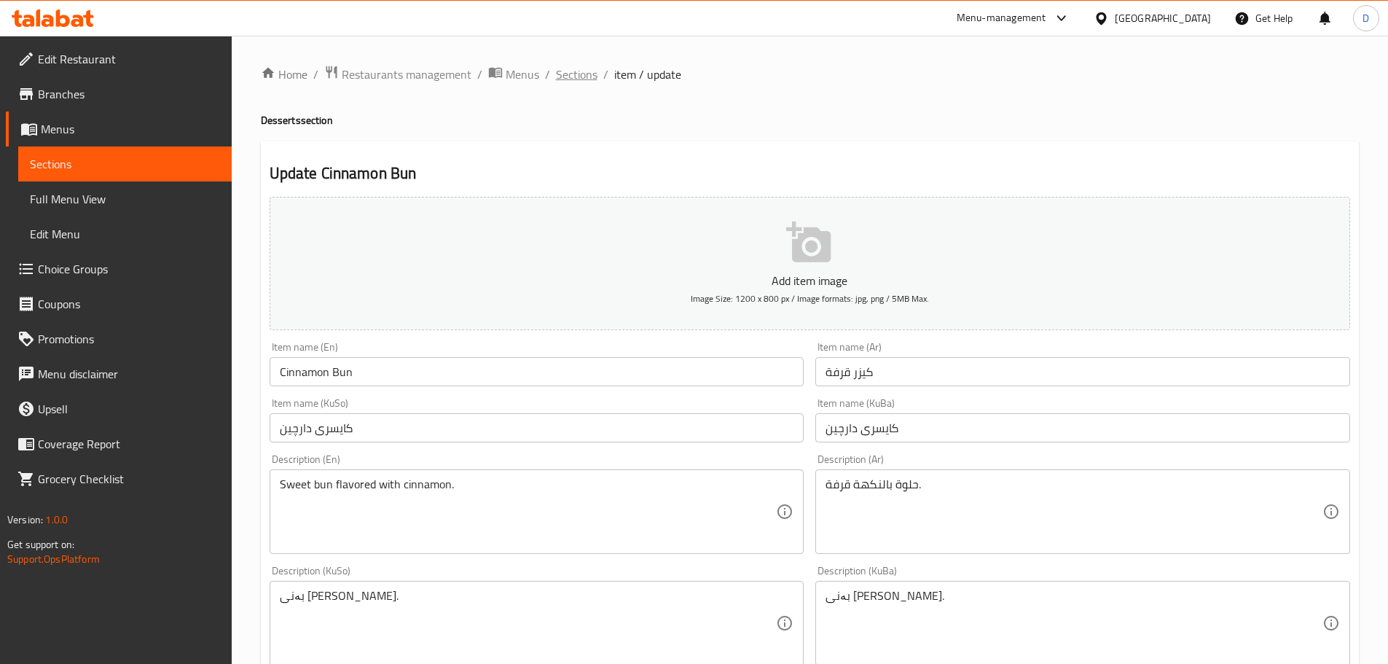
click at [573, 82] on span "Sections" at bounding box center [577, 74] width 42 height 17
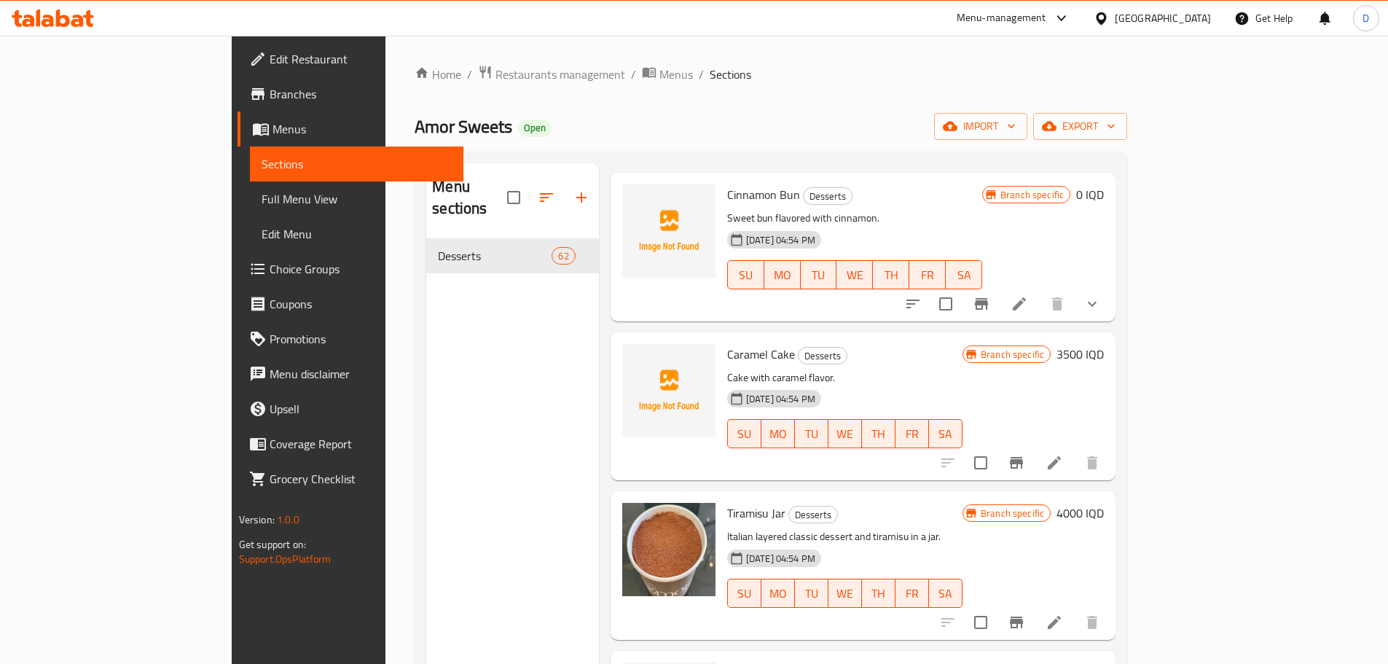
scroll to position [204, 0]
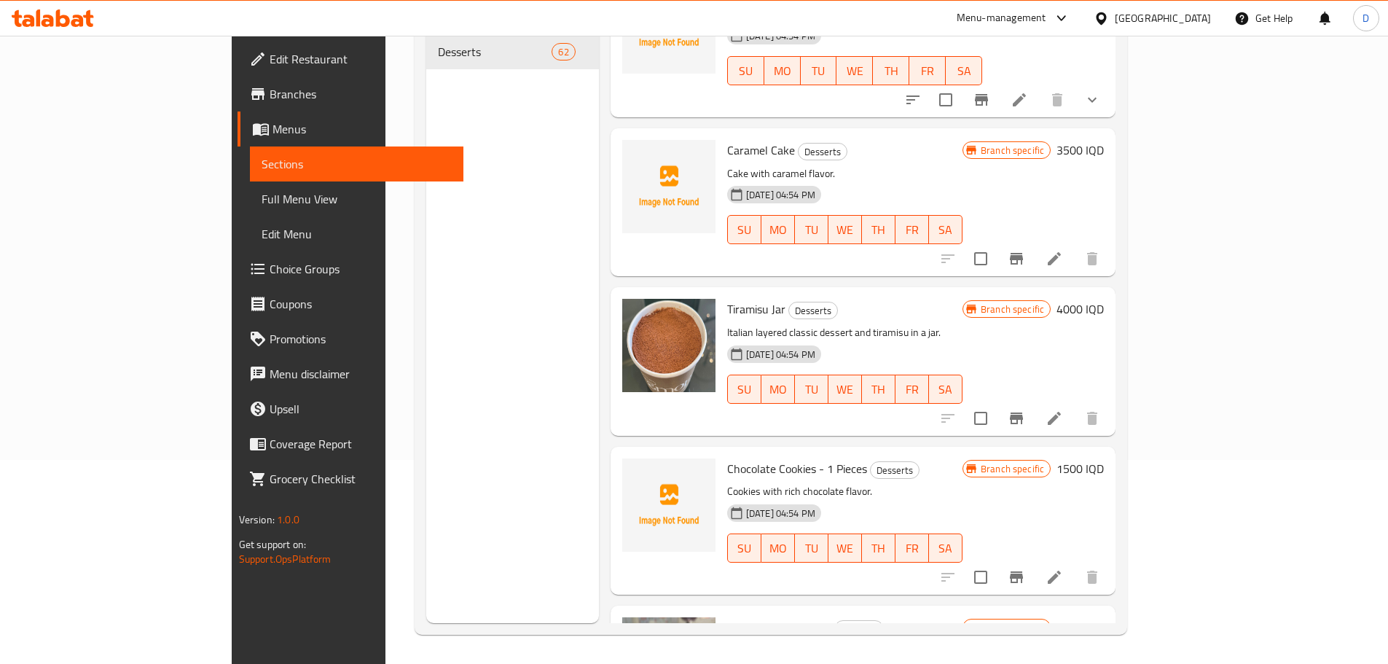
click at [732, 458] on span "Chocolate Cookies - 1 Pieces" at bounding box center [797, 469] width 140 height 22
copy h6 "Chocolate Cookies - 1 Pieces"
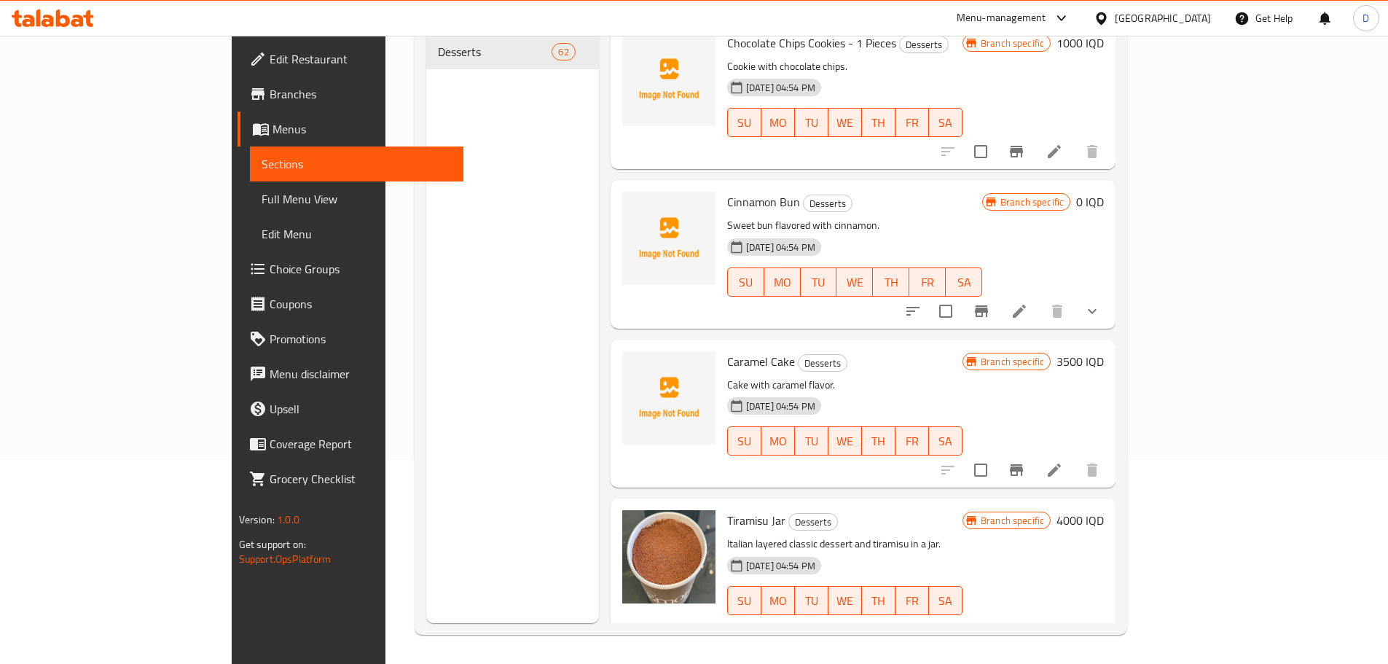
scroll to position [9029, 0]
click at [727, 351] on span "Caramel Cake" at bounding box center [761, 362] width 68 height 22
click at [721, 346] on div "Caramel Cake Desserts Cake with caramel flavor. [DATE] 04:54 PM SU MO TU WE TH …" at bounding box center [844, 414] width 247 height 136
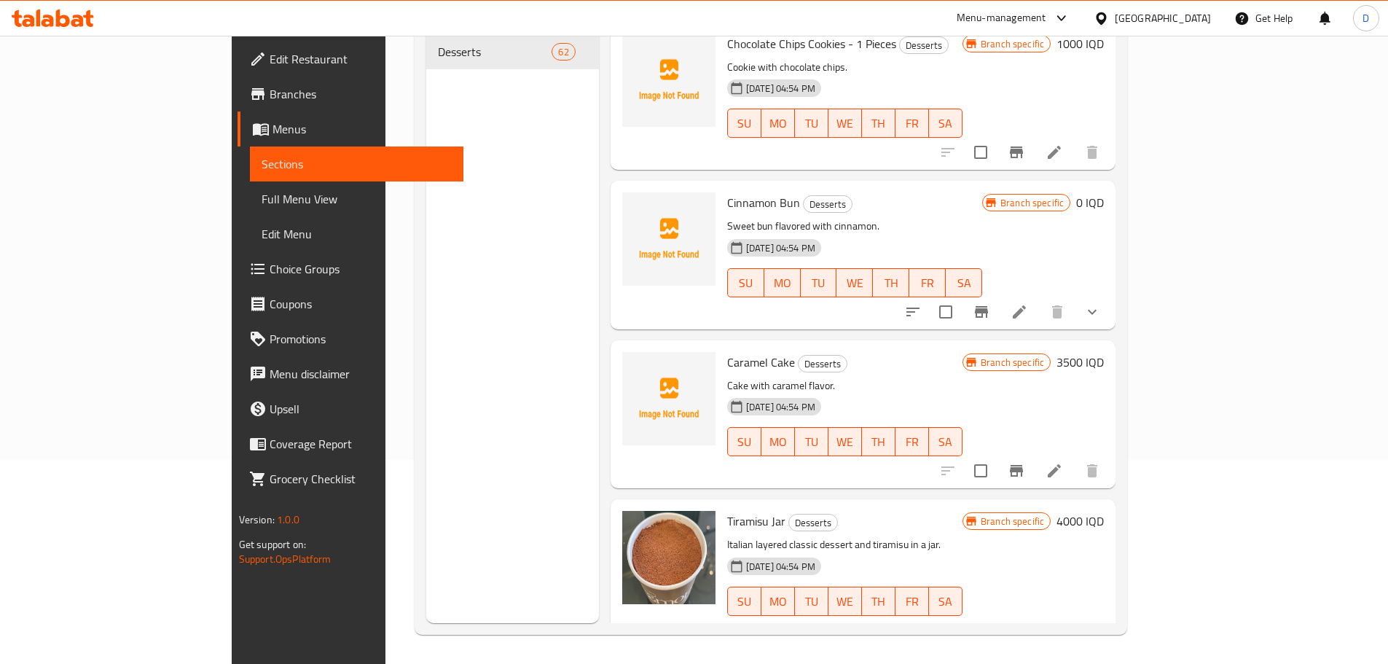
click at [727, 351] on span "Caramel Cake" at bounding box center [761, 362] width 68 height 22
copy h6 "Caramel Cake"
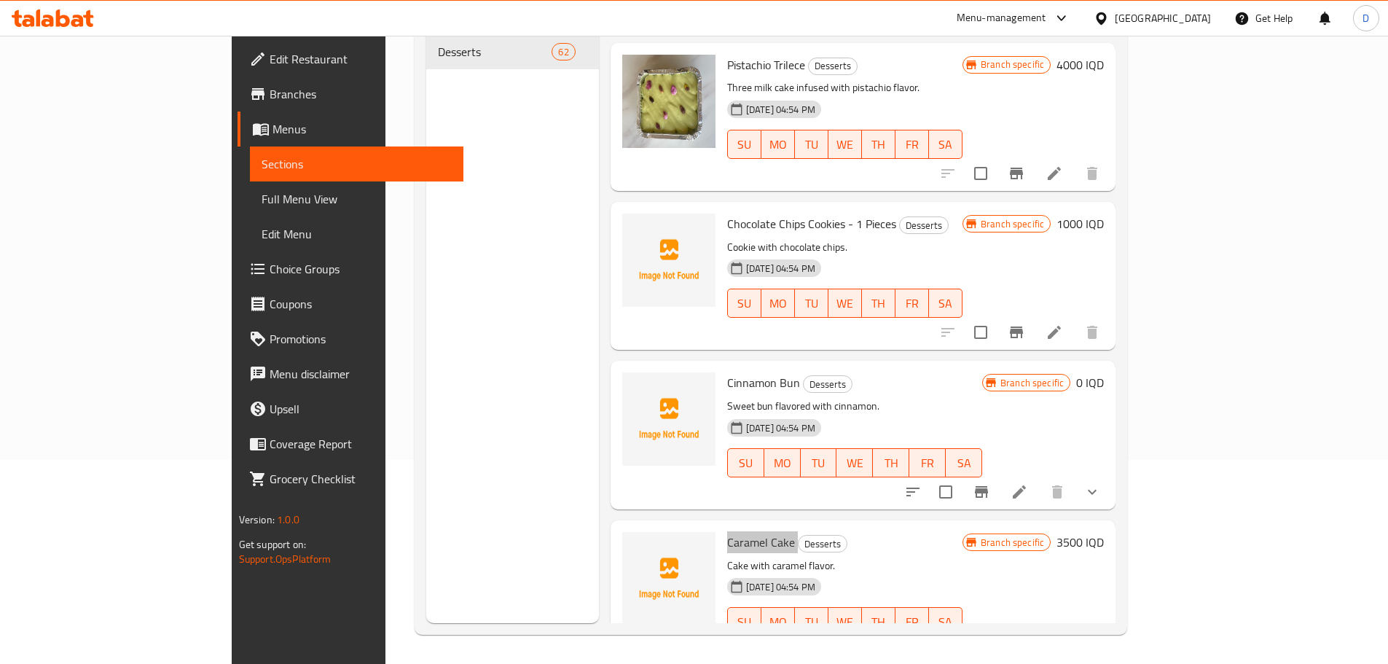
scroll to position [8847, 0]
click at [727, 374] on span "Cinnamon Bun" at bounding box center [763, 385] width 73 height 22
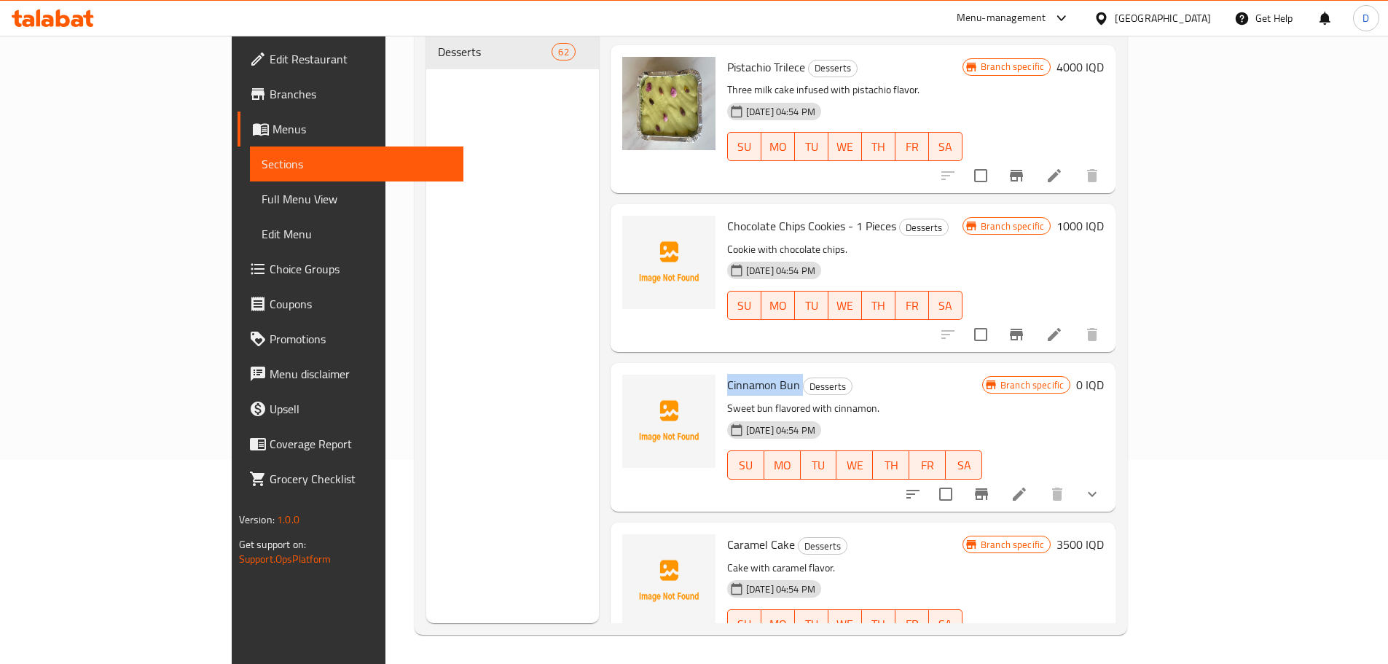
click at [727, 374] on span "Cinnamon Bun" at bounding box center [763, 385] width 73 height 22
copy h6 "Cinnamon Bun"
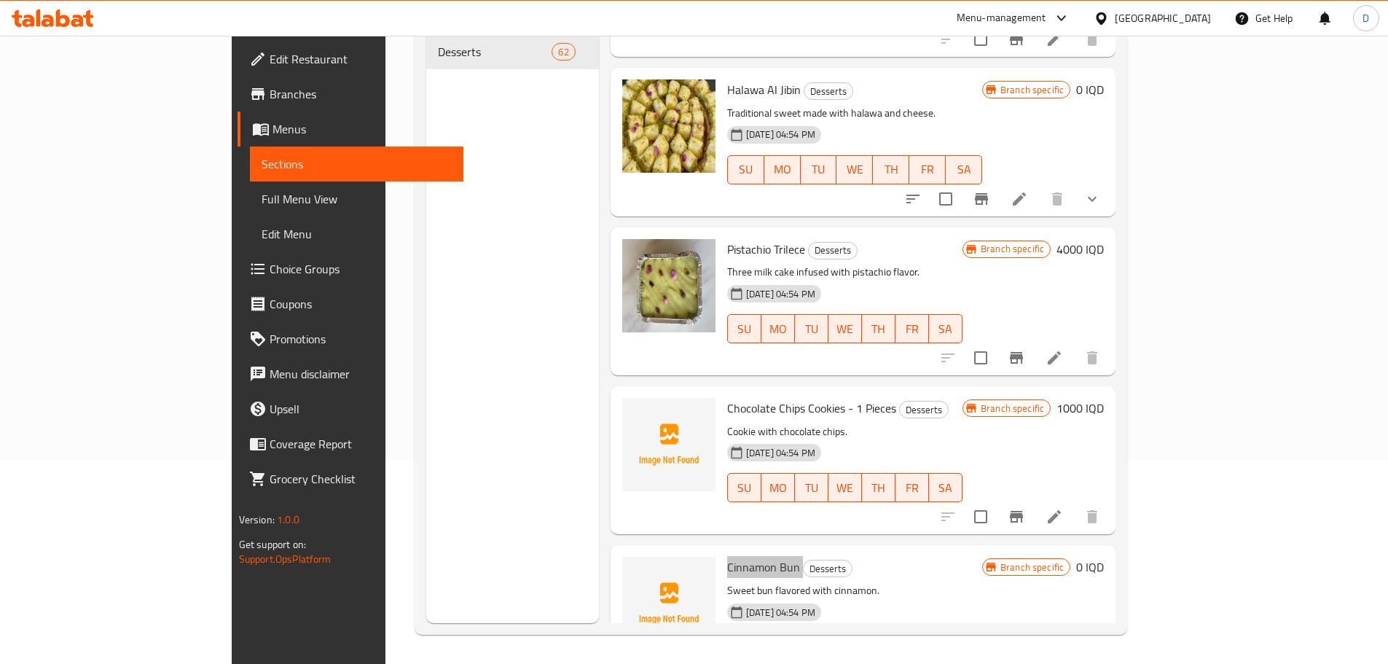
scroll to position [8661, 0]
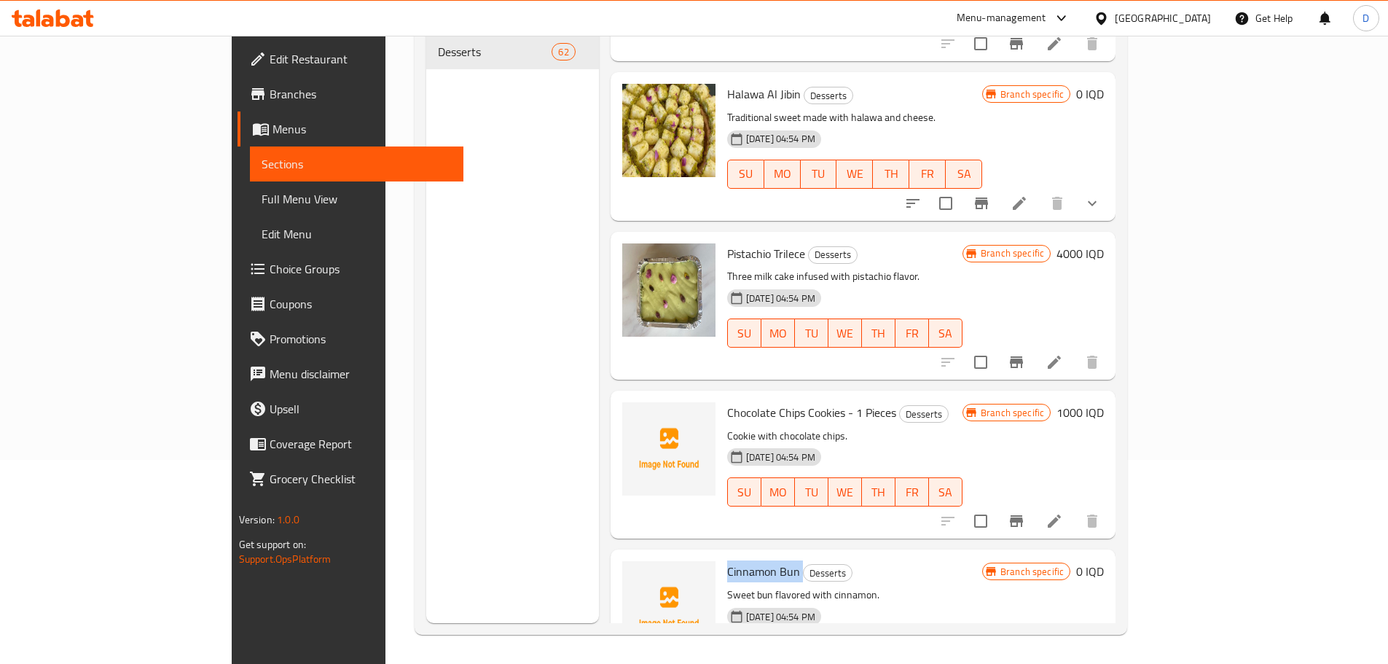
click at [727, 401] on span "Chocolate Chips Cookies - 1 Pieces" at bounding box center [811, 412] width 169 height 22
copy h6 "Chocolate Chips Cookies - 1 Pieces"
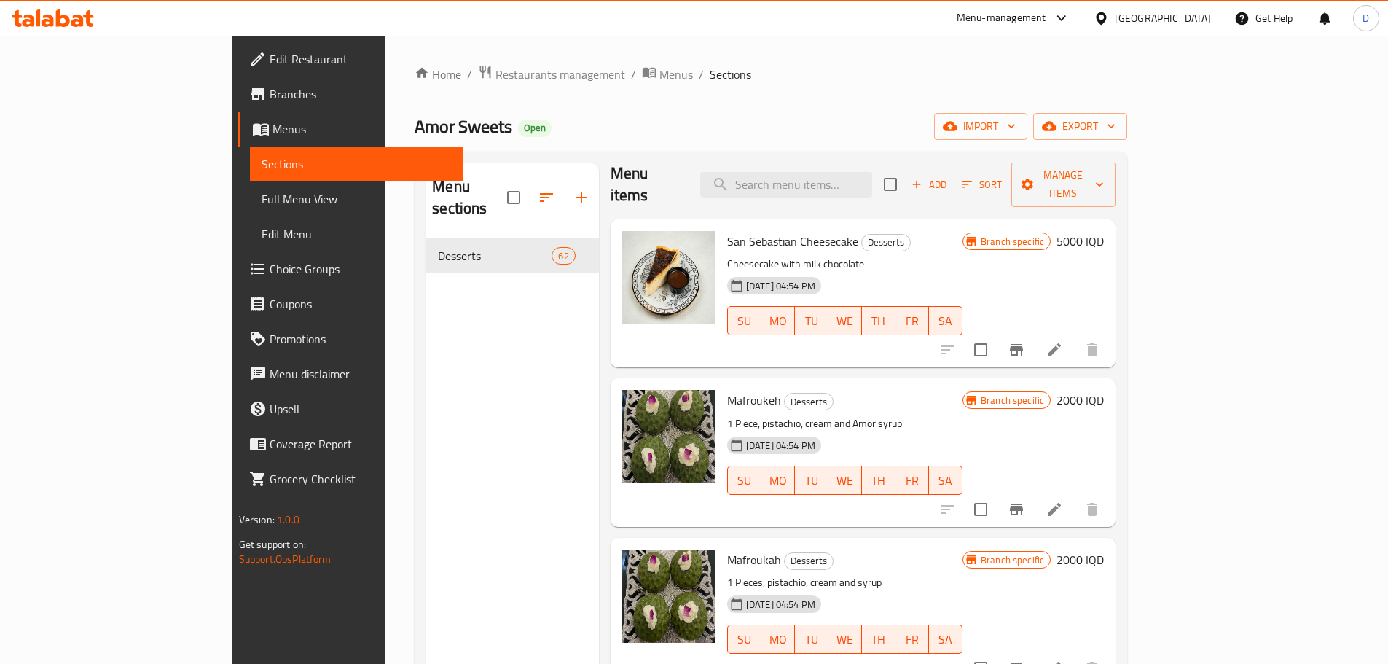
scroll to position [12, 0]
